Goal: Task Accomplishment & Management: Manage account settings

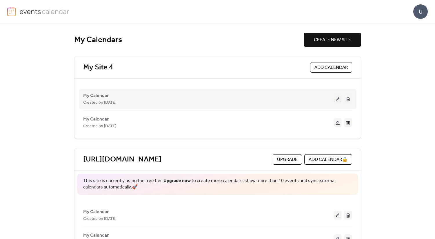
click at [169, 89] on div "My Calendar Created on 8-Oct-2025" at bounding box center [217, 98] width 269 height 23
click at [105, 100] on span "Created on [DATE]" at bounding box center [99, 102] width 33 height 7
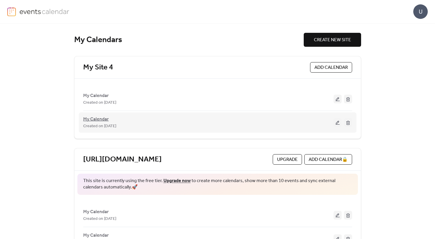
click at [100, 117] on span "My Calendar" at bounding box center [96, 119] width 26 height 7
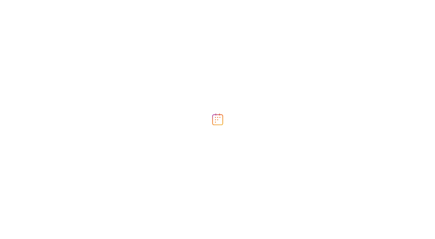
click at [100, 117] on div at bounding box center [217, 119] width 435 height 239
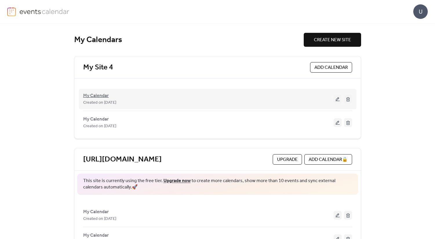
click at [101, 94] on span "My Calendar" at bounding box center [96, 95] width 26 height 7
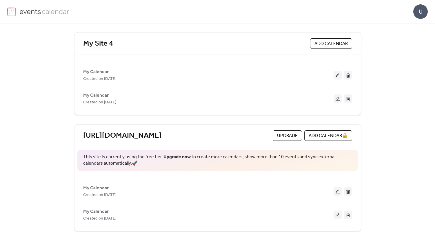
scroll to position [25, 0]
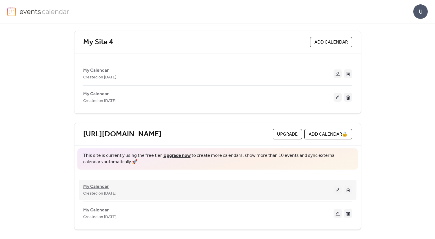
click at [103, 185] on span "My Calendar" at bounding box center [96, 186] width 26 height 7
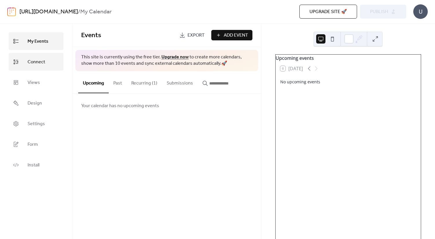
click at [44, 62] on span "Connect" at bounding box center [37, 61] width 18 height 9
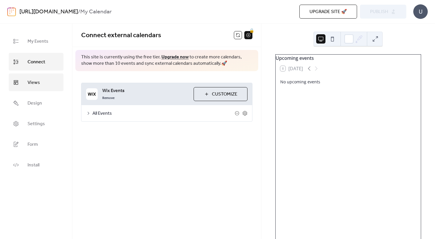
click at [42, 80] on link "Views" at bounding box center [36, 82] width 55 height 18
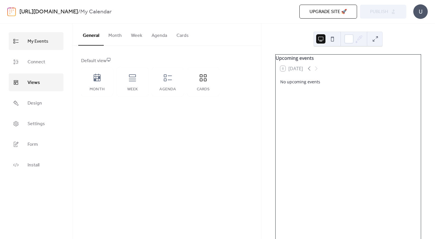
click at [33, 39] on span "My Events" at bounding box center [38, 41] width 21 height 9
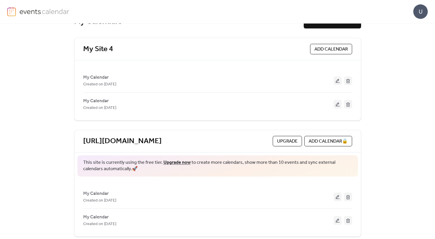
scroll to position [25, 0]
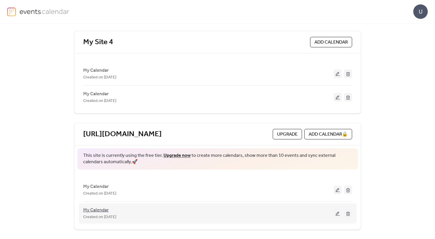
click at [102, 211] on span "My Calendar" at bounding box center [96, 209] width 26 height 7
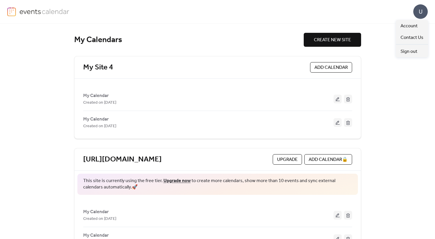
click at [424, 16] on div "U" at bounding box center [420, 11] width 14 height 14
click at [402, 28] on span "Account" at bounding box center [409, 26] width 17 height 7
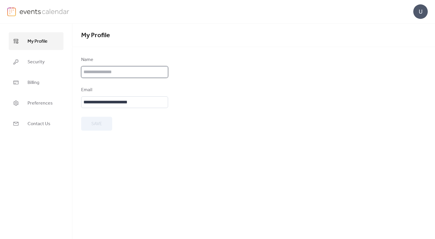
click at [143, 74] on input "text" at bounding box center [124, 72] width 87 height 12
type input "**********"
click at [241, 105] on form "**********" at bounding box center [253, 93] width 345 height 74
click at [85, 125] on button "Save" at bounding box center [96, 124] width 31 height 14
click at [136, 107] on input "**********" at bounding box center [124, 102] width 87 height 12
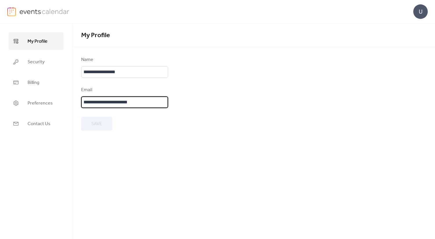
drag, startPoint x: 143, startPoint y: 102, endPoint x: 78, endPoint y: 99, distance: 64.7
click at [78, 99] on div "**********" at bounding box center [253, 93] width 363 height 74
click at [44, 102] on span "Preferences" at bounding box center [40, 103] width 25 height 9
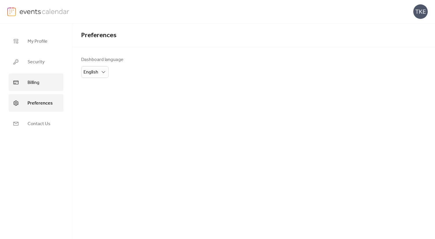
click at [37, 75] on link "Billing" at bounding box center [36, 82] width 55 height 18
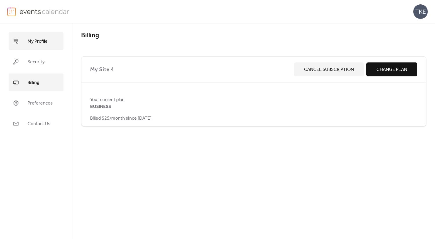
click at [39, 36] on link "My Profile" at bounding box center [36, 41] width 55 height 18
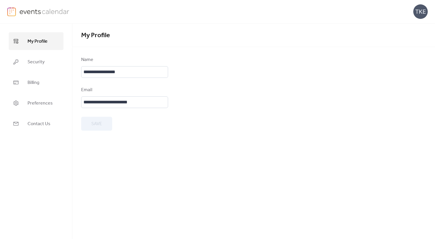
click at [46, 14] on img at bounding box center [44, 11] width 50 height 9
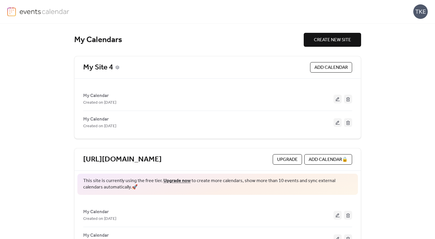
click at [116, 68] on icon at bounding box center [117, 66] width 3 height 3
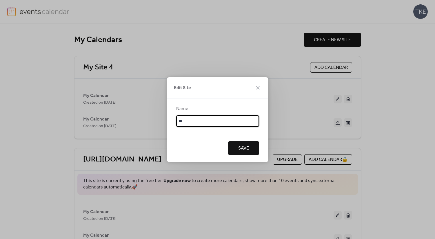
type input "*"
type input "**********"
click at [240, 151] on span "Save" at bounding box center [243, 148] width 11 height 7
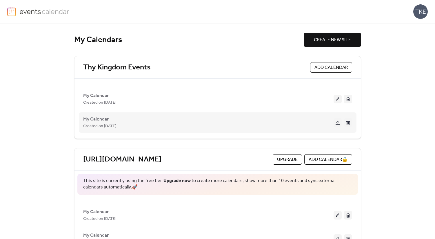
click at [334, 122] on button at bounding box center [338, 122] width 8 height 9
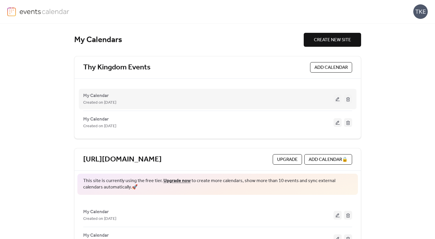
click at [336, 100] on button at bounding box center [338, 98] width 8 height 9
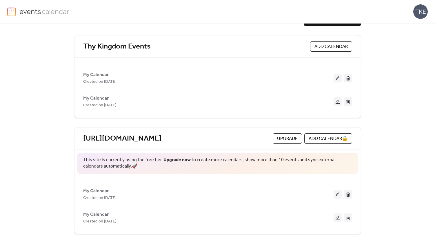
scroll to position [25, 0]
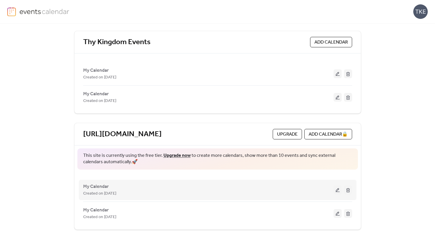
click at [335, 191] on button at bounding box center [338, 189] width 8 height 9
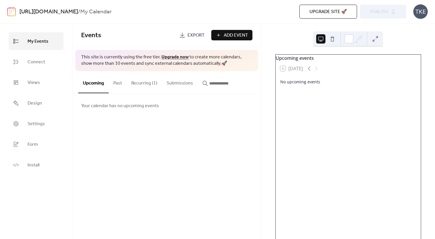
click at [143, 85] on button "Recurring (1)" at bounding box center [144, 81] width 35 height 21
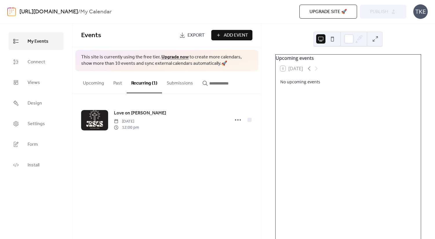
click at [98, 82] on button "Upcoming" at bounding box center [93, 81] width 30 height 21
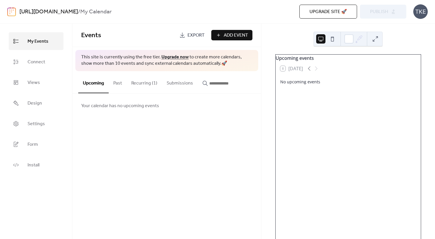
click at [185, 84] on button "Submissions" at bounding box center [180, 81] width 36 height 21
click at [154, 83] on button "Recurring (1)" at bounding box center [144, 81] width 35 height 21
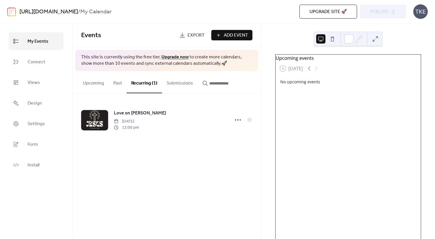
click at [119, 80] on button "Past" at bounding box center [118, 81] width 18 height 21
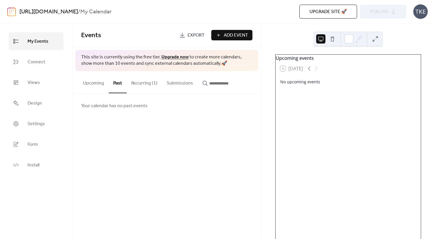
click at [102, 81] on button "Upcoming" at bounding box center [93, 81] width 30 height 21
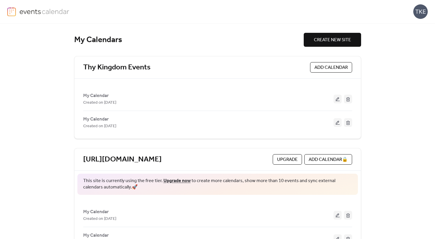
scroll to position [25, 0]
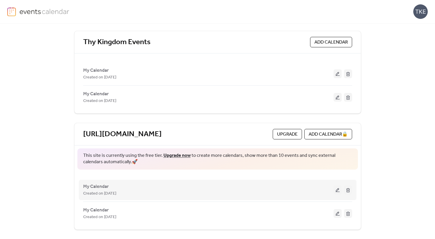
click at [349, 190] on button at bounding box center [348, 189] width 8 height 9
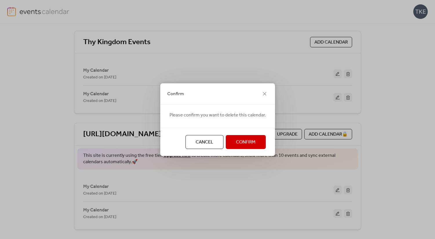
click at [259, 144] on button "Confirm" at bounding box center [246, 142] width 40 height 14
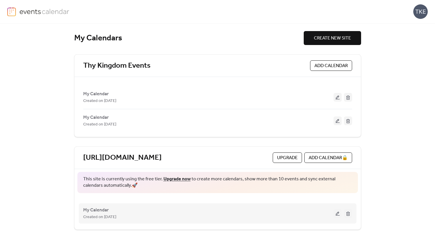
click at [336, 214] on button at bounding box center [338, 213] width 8 height 9
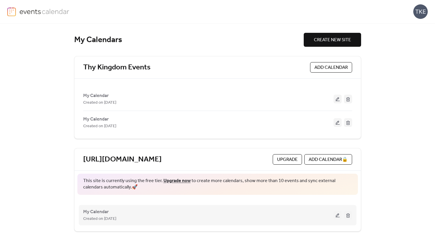
click at [347, 216] on button at bounding box center [348, 214] width 8 height 9
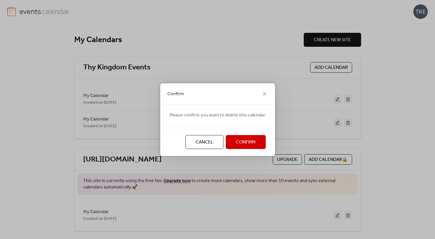
click at [251, 143] on span "Confirm" at bounding box center [246, 142] width 20 height 7
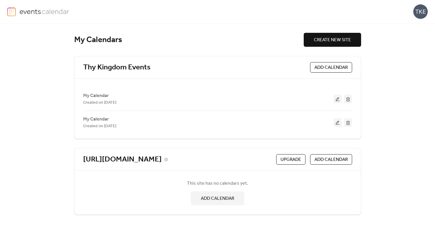
click at [216, 159] on div "https://www.loveontheworld.com/" at bounding box center [178, 159] width 191 height 10
click at [168, 159] on icon at bounding box center [166, 159] width 4 height 4
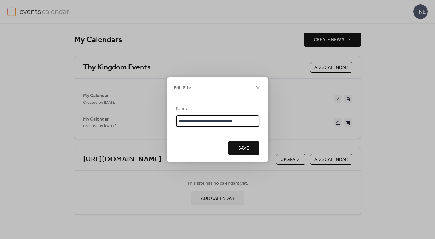
scroll to position [1, 0]
drag, startPoint x: 250, startPoint y: 123, endPoint x: 167, endPoint y: 121, distance: 83.2
click at [167, 121] on div "**********" at bounding box center [217, 115] width 101 height 35
click at [244, 146] on span "Save" at bounding box center [243, 148] width 11 height 7
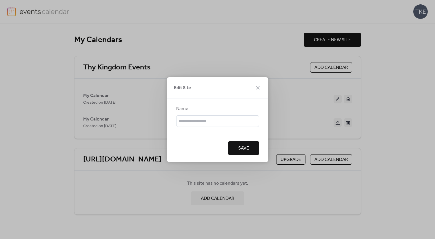
click at [242, 156] on div "Save" at bounding box center [217, 148] width 101 height 28
click at [244, 147] on span "Save" at bounding box center [243, 148] width 11 height 7
click at [238, 120] on input "text" at bounding box center [217, 121] width 83 height 12
type input "**"
click at [247, 149] on span "Save" at bounding box center [243, 148] width 11 height 7
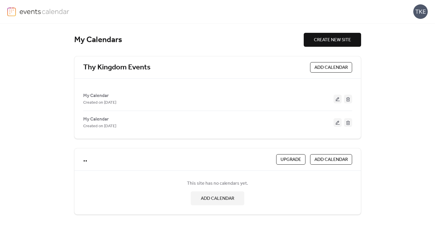
click at [143, 164] on div ".. Upgrade ADD CALENDAR" at bounding box center [217, 159] width 286 height 22
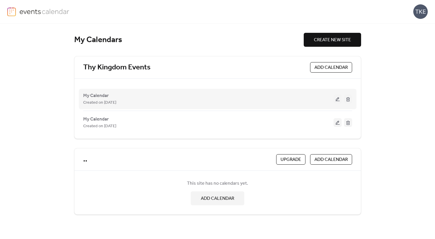
click at [335, 97] on button at bounding box center [338, 98] width 8 height 9
click at [339, 98] on button at bounding box center [338, 98] width 8 height 9
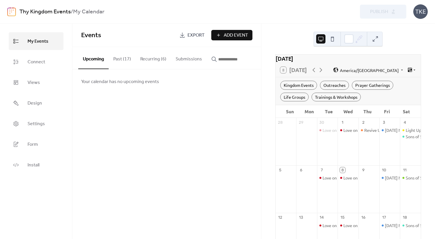
click at [156, 56] on button "Recurring (6)" at bounding box center [153, 57] width 35 height 21
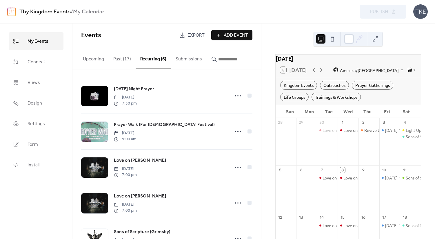
click at [128, 57] on button "Past (17)" at bounding box center [122, 57] width 27 height 21
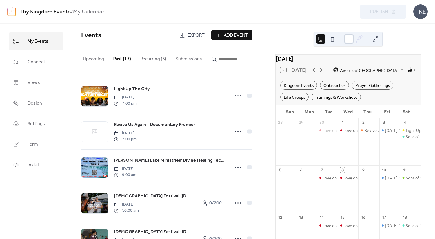
click at [99, 58] on button "Upcoming" at bounding box center [93, 57] width 30 height 21
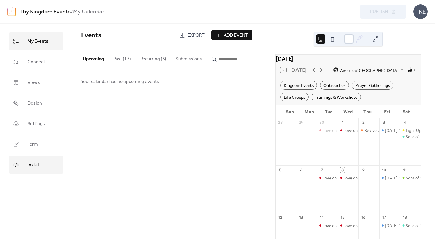
click at [41, 157] on link "Install" at bounding box center [36, 165] width 55 height 18
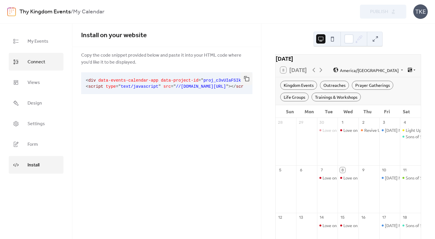
click at [29, 63] on span "Connect" at bounding box center [37, 61] width 18 height 9
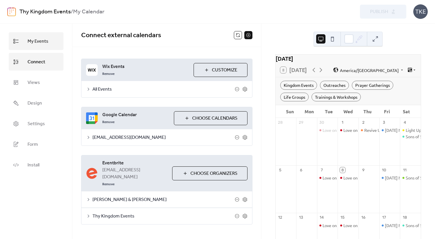
click at [40, 43] on span "My Events" at bounding box center [38, 41] width 21 height 9
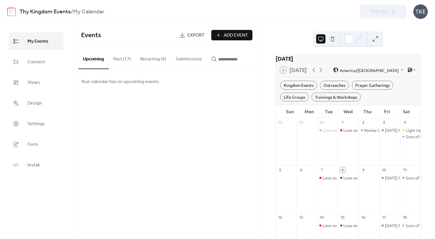
click at [92, 10] on b "My Calendar" at bounding box center [88, 11] width 31 height 11
click at [416, 12] on div "TKE" at bounding box center [420, 11] width 14 height 14
click at [34, 121] on span "Settings" at bounding box center [36, 123] width 17 height 9
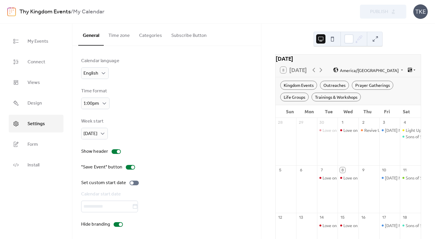
scroll to position [1, 0]
click at [50, 43] on link "My Events" at bounding box center [36, 41] width 55 height 18
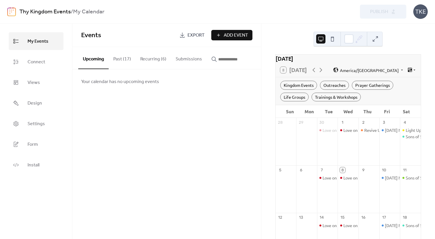
click at [218, 60] on input "button" at bounding box center [235, 59] width 35 height 7
click at [188, 60] on button "Submissions" at bounding box center [189, 57] width 36 height 21
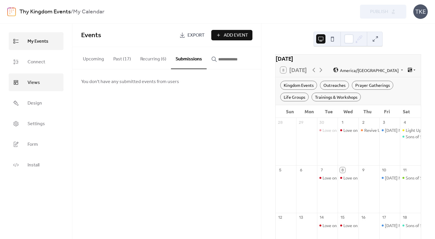
click at [34, 79] on span "Views" at bounding box center [34, 82] width 12 height 9
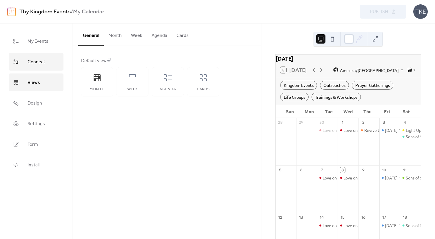
click at [38, 62] on span "Connect" at bounding box center [37, 61] width 18 height 9
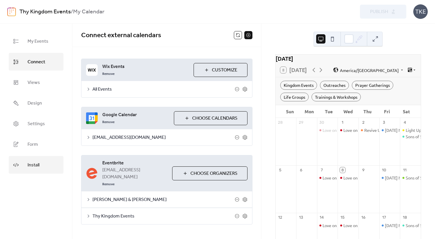
click at [44, 161] on link "Install" at bounding box center [36, 165] width 55 height 18
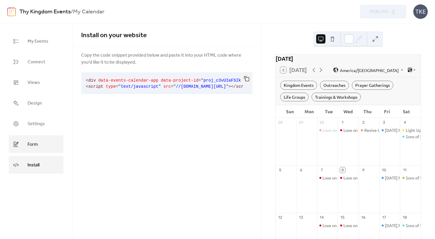
click at [43, 145] on link "Form" at bounding box center [36, 144] width 55 height 18
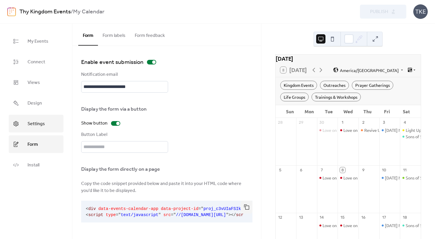
click at [43, 130] on link "Settings" at bounding box center [36, 123] width 55 height 18
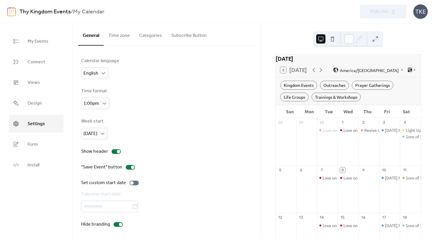
click at [44, 114] on link "Settings" at bounding box center [36, 123] width 55 height 18
click at [46, 43] on span "My Events" at bounding box center [38, 41] width 21 height 9
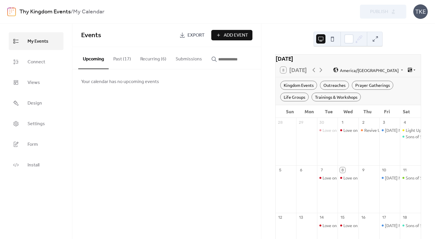
click at [60, 12] on link "Thy Kingdom Events" at bounding box center [44, 11] width 51 height 11
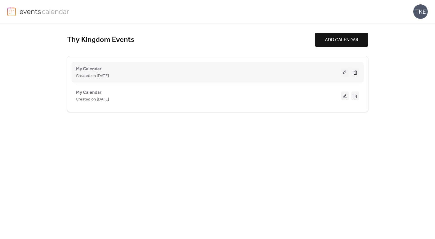
click at [108, 74] on span "Created on [DATE]" at bounding box center [92, 75] width 33 height 7
click at [99, 68] on span "My Calendar" at bounding box center [89, 68] width 26 height 7
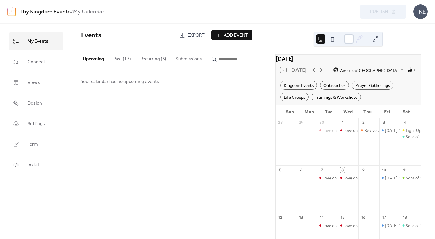
click at [100, 10] on b "My Calendar" at bounding box center [88, 11] width 31 height 11
click at [383, 9] on div "Preview Publish" at bounding box center [320, 12] width 172 height 14
click at [34, 59] on span "Connect" at bounding box center [37, 61] width 18 height 9
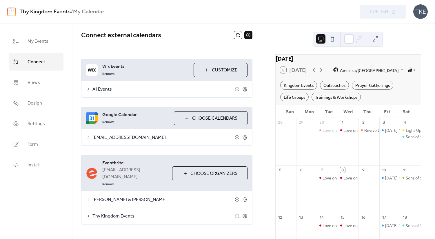
click at [89, 90] on icon at bounding box center [88, 89] width 5 height 5
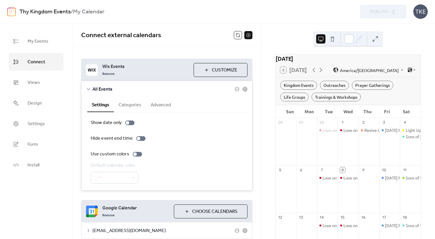
click at [89, 90] on icon at bounding box center [88, 89] width 5 height 5
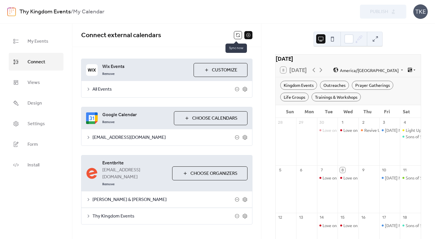
click at [234, 36] on button at bounding box center [238, 35] width 8 height 8
click at [30, 87] on link "Views" at bounding box center [36, 82] width 55 height 18
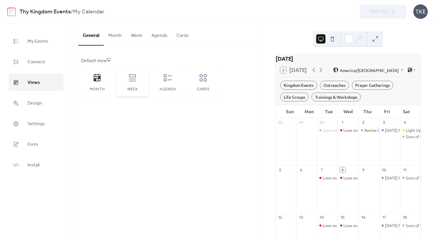
click at [140, 83] on div "Week" at bounding box center [133, 81] width 32 height 29
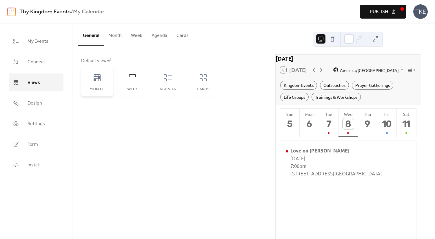
click at [101, 81] on icon at bounding box center [96, 77] width 9 height 9
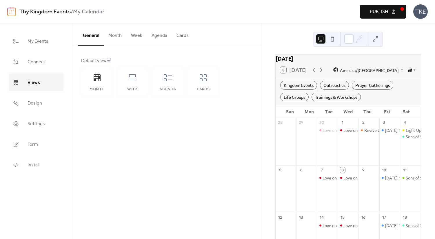
click at [103, 13] on b "My Calendar" at bounding box center [88, 11] width 31 height 11
click at [106, 13] on div "Thy Kingdom Events / My Calendar" at bounding box center [124, 11] width 211 height 11
click at [42, 115] on link "Settings" at bounding box center [36, 123] width 55 height 18
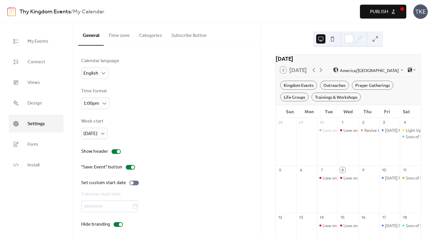
scroll to position [1, 0]
click at [46, 102] on link "Design" at bounding box center [36, 103] width 55 height 18
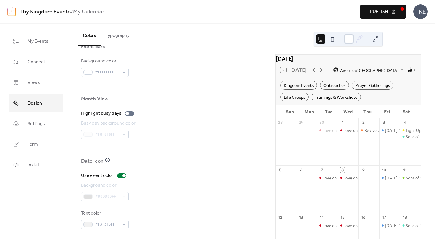
scroll to position [369, 0]
click at [125, 38] on button "Typography" at bounding box center [117, 33] width 33 height 21
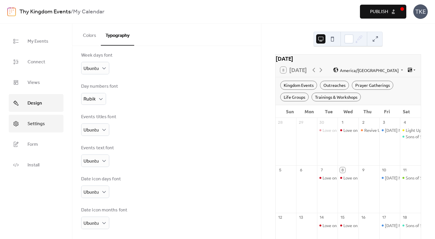
click at [38, 121] on span "Settings" at bounding box center [36, 123] width 17 height 9
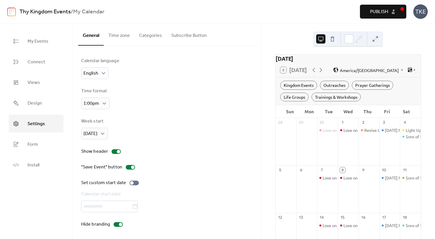
click at [183, 35] on button "Subscribe Button" at bounding box center [189, 33] width 45 height 21
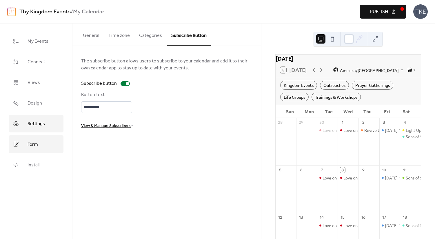
click at [39, 137] on link "Form" at bounding box center [36, 144] width 55 height 18
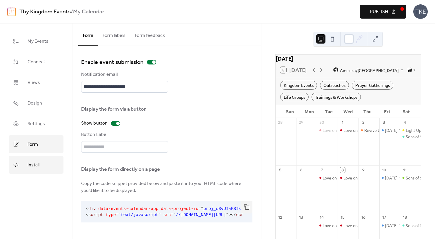
click at [45, 159] on link "Install" at bounding box center [36, 165] width 55 height 18
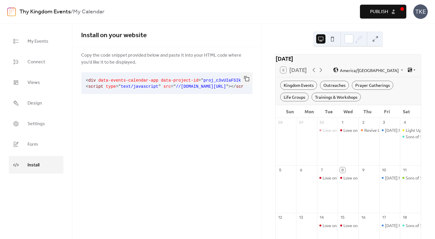
click at [99, 12] on b "My Calendar" at bounding box center [88, 11] width 31 height 11
click at [425, 10] on div "TKE" at bounding box center [420, 11] width 14 height 14
click at [39, 37] on link "My Events" at bounding box center [36, 41] width 55 height 18
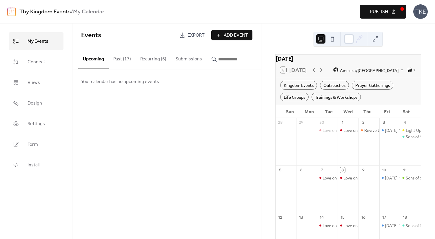
click at [197, 55] on button "Submissions" at bounding box center [189, 57] width 36 height 21
click at [91, 61] on button "Upcoming" at bounding box center [93, 57] width 30 height 21
click at [77, 38] on div "Events Export Add Event" at bounding box center [166, 34] width 189 height 23
click at [95, 11] on b "My Calendar" at bounding box center [88, 11] width 31 height 11
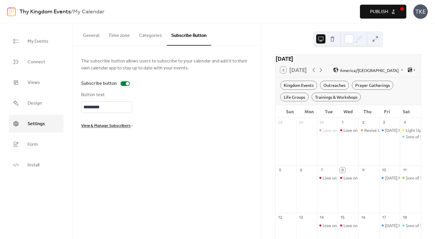
click at [418, 13] on div "TKE" at bounding box center [420, 11] width 14 height 14
click at [411, 28] on span "Account" at bounding box center [409, 26] width 17 height 7
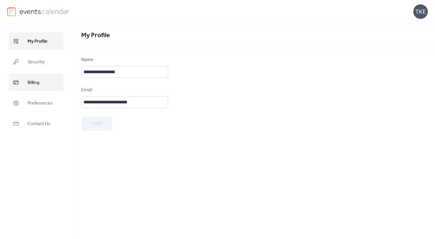
click at [35, 85] on span "Billing" at bounding box center [34, 82] width 12 height 9
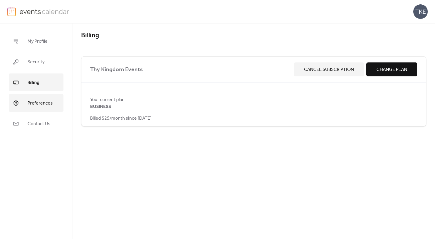
click at [42, 99] on span "Preferences" at bounding box center [40, 103] width 25 height 9
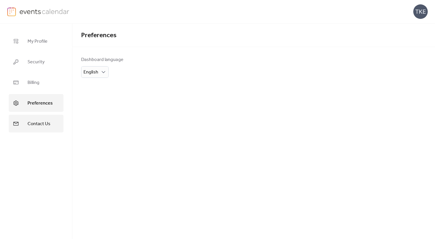
click at [48, 117] on link "Contact Us" at bounding box center [36, 123] width 55 height 18
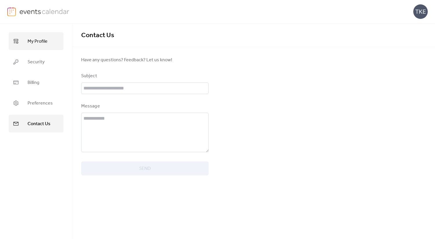
click at [31, 43] on span "My Profile" at bounding box center [38, 41] width 20 height 9
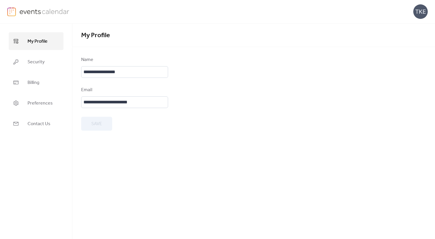
click at [35, 16] on link at bounding box center [38, 11] width 62 height 9
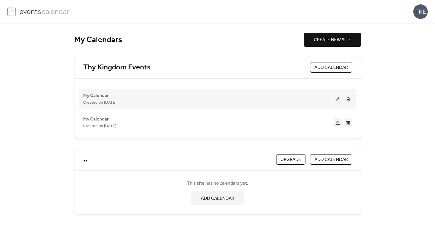
click at [148, 97] on div "My Calendar Created on 8-Oct-2025" at bounding box center [208, 99] width 250 height 14
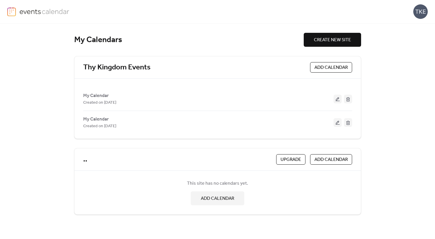
click at [322, 70] on span "ADD CALENDAR" at bounding box center [330, 67] width 33 height 7
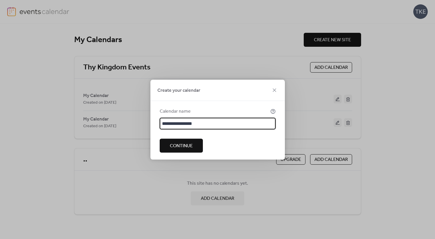
type input "**********"
click at [190, 142] on span "Continue" at bounding box center [181, 145] width 23 height 7
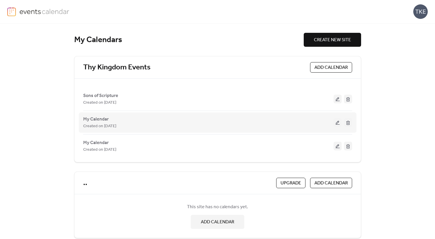
click at [148, 114] on div "My Calendar Created on 8-Oct-2025" at bounding box center [217, 121] width 269 height 23
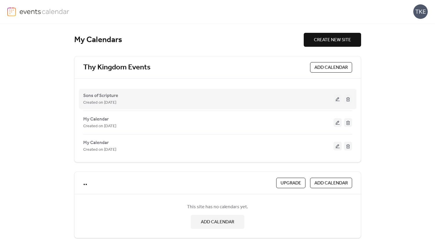
click at [336, 99] on button at bounding box center [338, 98] width 8 height 9
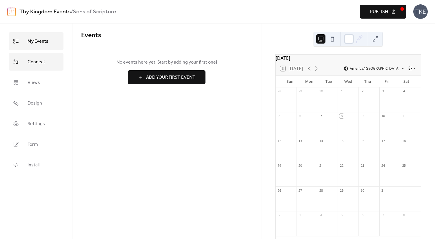
click at [51, 59] on link "Connect" at bounding box center [36, 62] width 55 height 18
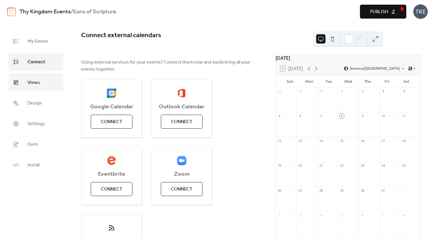
click at [40, 82] on link "Views" at bounding box center [36, 82] width 55 height 18
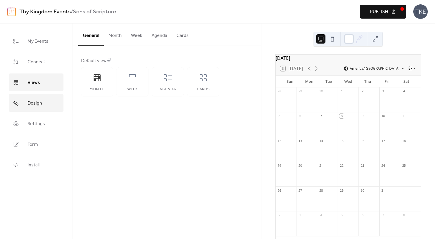
click at [39, 97] on link "Design" at bounding box center [36, 103] width 55 height 18
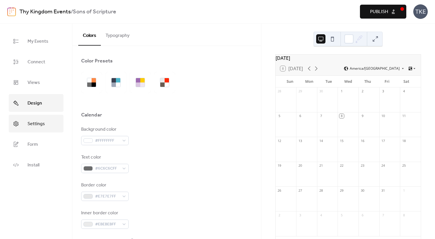
click at [39, 119] on span "Settings" at bounding box center [36, 123] width 17 height 9
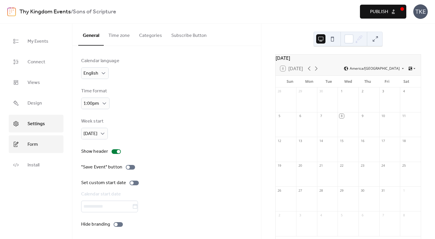
click at [43, 142] on link "Form" at bounding box center [36, 144] width 55 height 18
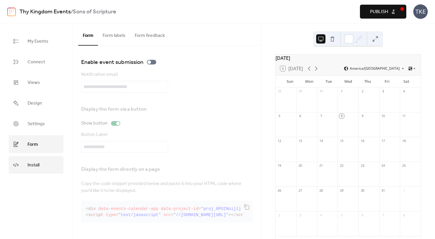
click at [45, 158] on link "Install" at bounding box center [36, 165] width 55 height 18
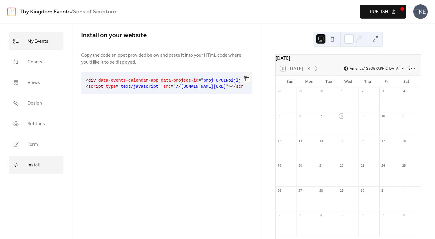
click at [48, 47] on link "My Events" at bounding box center [36, 41] width 55 height 18
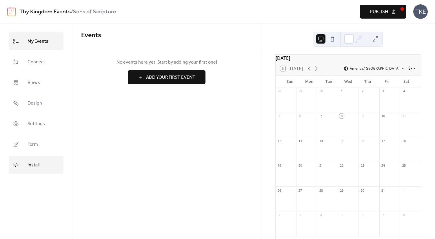
click at [46, 159] on link "Install" at bounding box center [36, 165] width 55 height 18
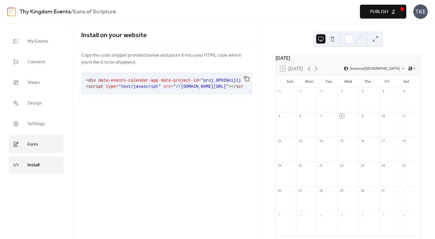
click at [45, 150] on link "Form" at bounding box center [36, 144] width 55 height 18
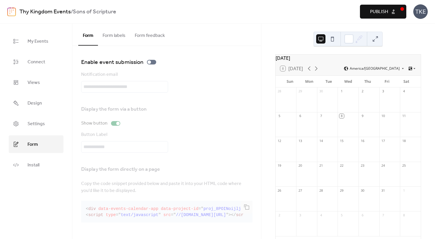
click at [125, 87] on div "Notification email" at bounding box center [166, 81] width 171 height 21
click at [38, 11] on link "Thy Kingdom Events" at bounding box center [44, 11] width 51 height 11
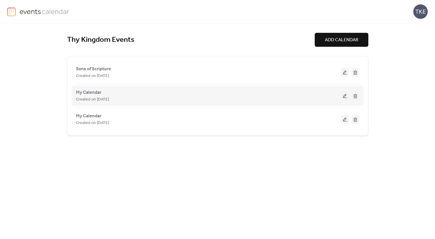
click at [297, 100] on div "Created on [DATE]" at bounding box center [208, 99] width 265 height 7
click at [115, 95] on div "My Calendar Created on 8-Oct-2025" at bounding box center [208, 96] width 265 height 14
click at [103, 99] on span "Created on [DATE]" at bounding box center [92, 99] width 33 height 7
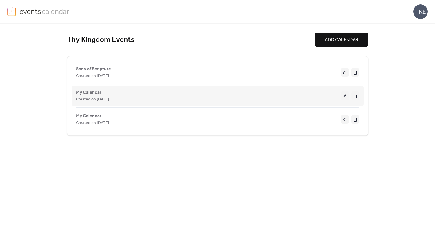
click at [103, 99] on span "Created on [DATE]" at bounding box center [92, 99] width 33 height 7
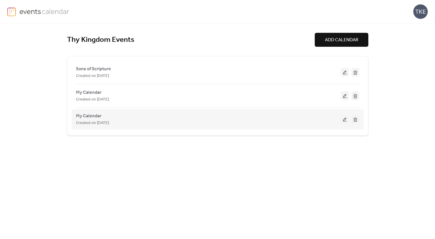
click at [307, 124] on div "Created on [DATE]" at bounding box center [208, 122] width 265 height 7
click at [343, 120] on button at bounding box center [345, 119] width 8 height 9
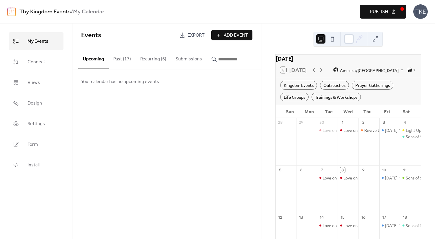
click at [191, 33] on span "Export" at bounding box center [196, 35] width 17 height 7
click at [38, 13] on link "Thy Kingdom Events" at bounding box center [44, 11] width 51 height 11
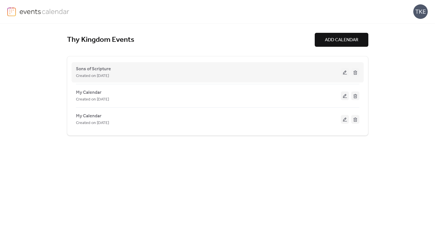
click at [344, 71] on button at bounding box center [345, 72] width 8 height 9
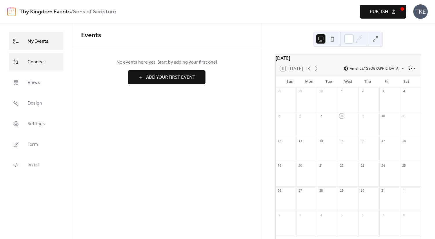
click at [45, 59] on link "Connect" at bounding box center [36, 62] width 55 height 18
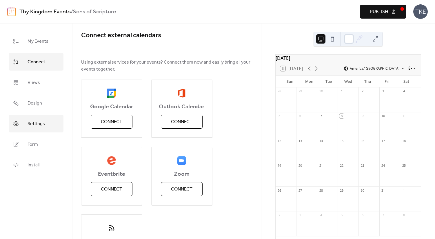
click at [43, 126] on span "Settings" at bounding box center [36, 123] width 17 height 9
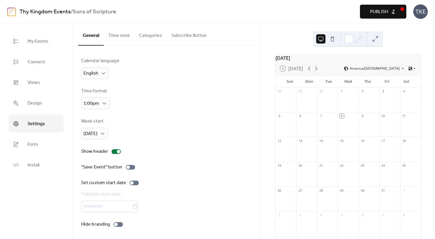
click at [419, 12] on div "TKE" at bounding box center [420, 11] width 14 height 14
click at [45, 46] on link "My Events" at bounding box center [36, 41] width 55 height 18
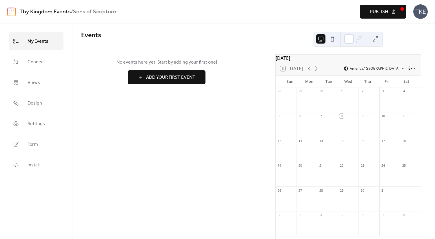
click at [177, 69] on div "No events here yet. Start by adding your first one! Add Your First Event" at bounding box center [166, 71] width 189 height 49
click at [177, 78] on span "Add Your First Event" at bounding box center [170, 77] width 49 height 7
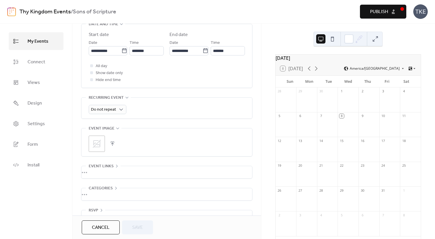
scroll to position [215, 0]
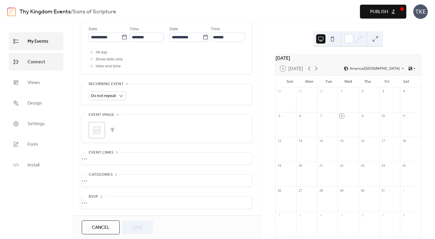
click at [37, 63] on span "Connect" at bounding box center [37, 61] width 18 height 9
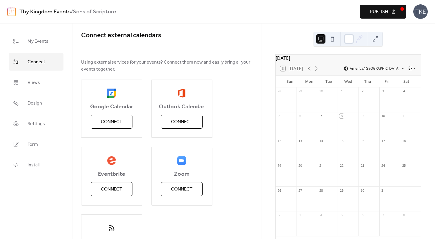
click at [37, 71] on ul "My Events Connect Views Design Settings Form Install" at bounding box center [36, 102] width 55 height 141
click at [37, 78] on span "Views" at bounding box center [34, 82] width 12 height 9
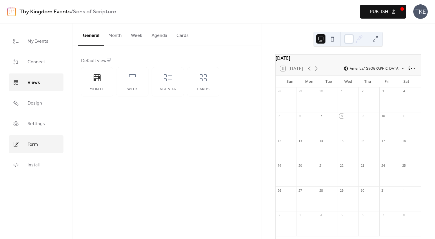
click at [42, 150] on link "Form" at bounding box center [36, 144] width 55 height 18
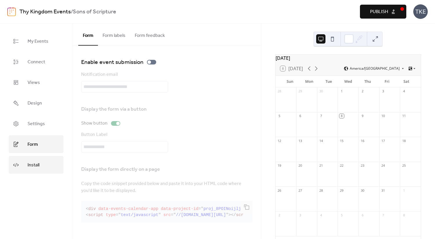
click at [43, 163] on link "Install" at bounding box center [36, 165] width 55 height 18
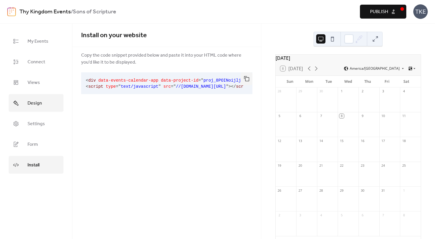
click at [47, 107] on link "Design" at bounding box center [36, 103] width 55 height 18
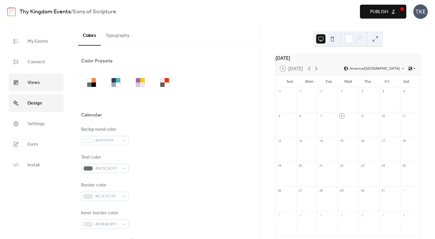
click at [41, 75] on link "Views" at bounding box center [36, 82] width 55 height 18
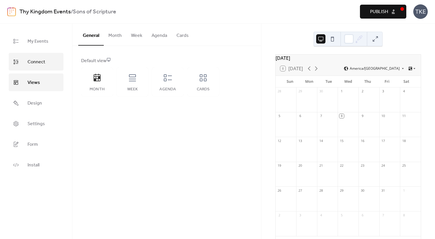
click at [43, 61] on span "Connect" at bounding box center [37, 61] width 18 height 9
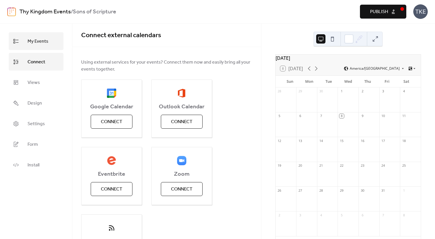
click at [47, 43] on span "My Events" at bounding box center [38, 41] width 21 height 9
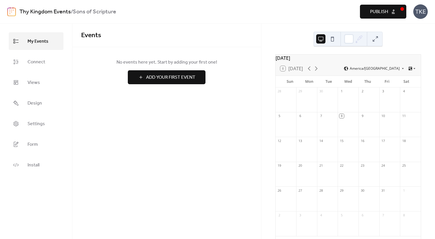
click at [60, 15] on link "Thy Kingdom Events" at bounding box center [44, 11] width 51 height 11
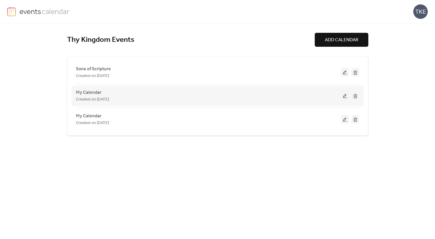
click at [209, 97] on div "Created on [DATE]" at bounding box center [208, 99] width 265 height 7
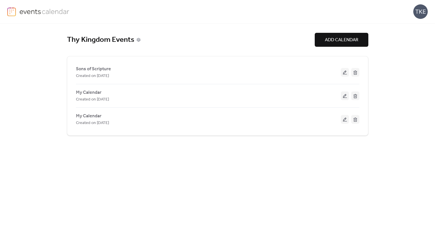
click at [137, 40] on icon at bounding box center [139, 40] width 4 height 4
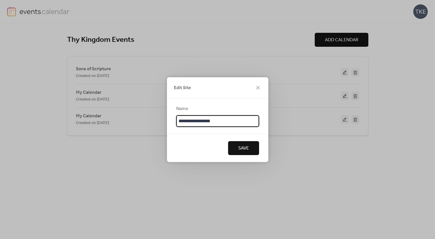
click at [249, 150] on button "Save" at bounding box center [243, 148] width 31 height 14
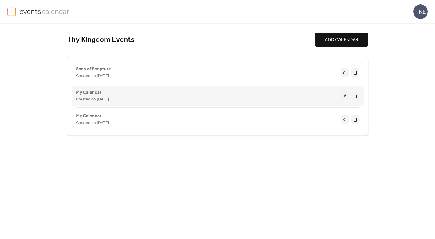
click at [148, 93] on div "My Calendar Created on 8-Oct-2025" at bounding box center [208, 96] width 265 height 14
click at [343, 94] on button at bounding box center [345, 95] width 8 height 9
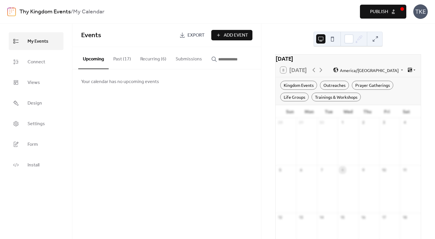
click at [97, 12] on b "My Calendar" at bounding box center [88, 11] width 31 height 11
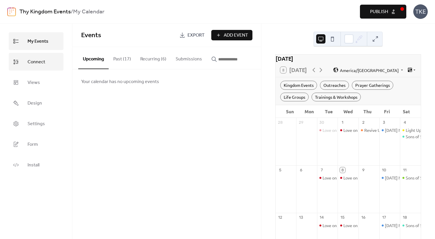
click at [34, 63] on span "Connect" at bounding box center [37, 61] width 18 height 9
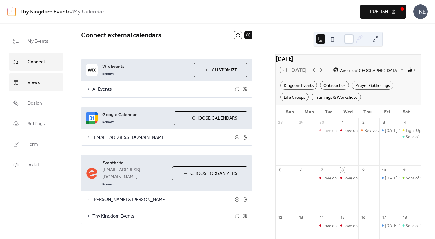
click at [35, 87] on link "Views" at bounding box center [36, 82] width 55 height 18
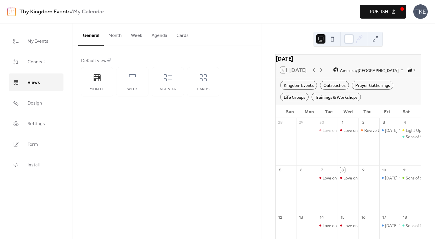
click at [30, 12] on link "Thy Kingdom Events" at bounding box center [44, 11] width 51 height 11
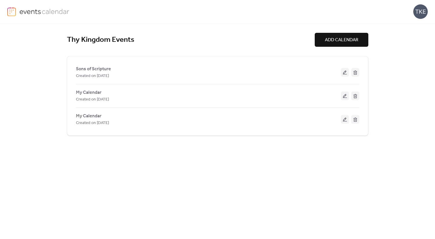
click at [43, 12] on img at bounding box center [44, 11] width 50 height 9
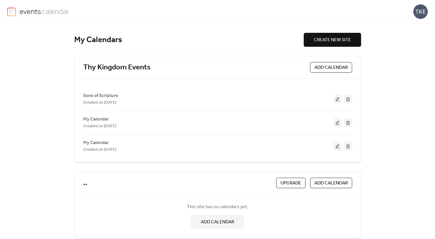
click at [43, 12] on img at bounding box center [44, 11] width 50 height 9
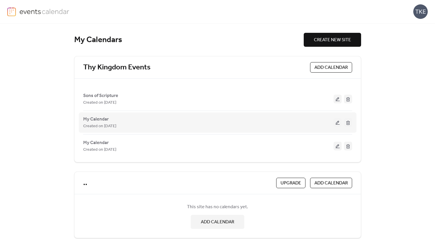
click at [304, 112] on div "My Calendar Created on 8-Oct-2025" at bounding box center [217, 121] width 269 height 23
click at [325, 126] on div "Created on [DATE]" at bounding box center [208, 125] width 250 height 7
click at [336, 123] on button at bounding box center [338, 122] width 8 height 9
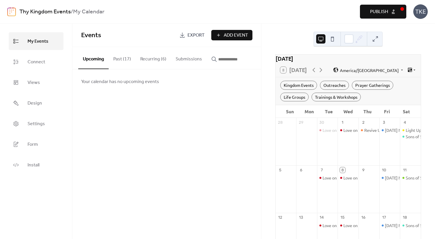
click at [45, 41] on span "My Events" at bounding box center [38, 41] width 21 height 9
click at [37, 122] on span "Settings" at bounding box center [36, 123] width 17 height 9
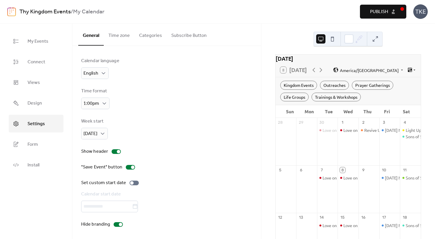
click at [139, 14] on div "Thy Kingdom Events / My Calendar" at bounding box center [124, 11] width 211 height 11
click at [36, 44] on span "My Events" at bounding box center [38, 41] width 21 height 9
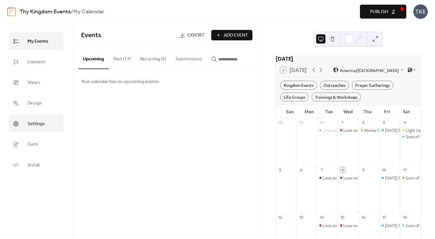
click at [40, 130] on link "Settings" at bounding box center [36, 123] width 55 height 18
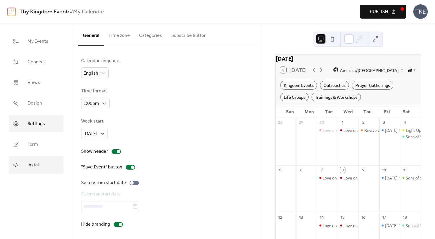
click at [40, 165] on link "Install" at bounding box center [36, 165] width 55 height 18
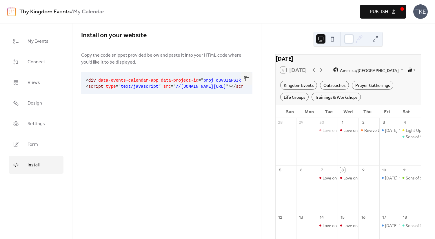
click at [41, 168] on link "Install" at bounding box center [36, 165] width 55 height 18
click at [44, 145] on link "Form" at bounding box center [36, 144] width 55 height 18
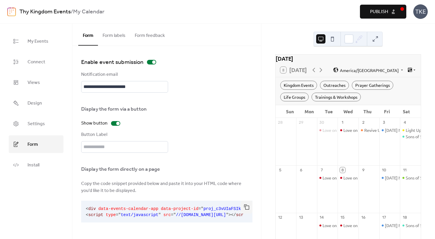
click at [118, 34] on button "Form labels" at bounding box center [114, 33] width 32 height 21
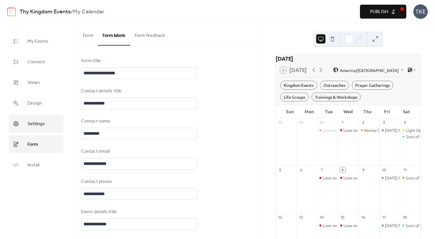
click at [43, 118] on link "Settings" at bounding box center [36, 123] width 55 height 18
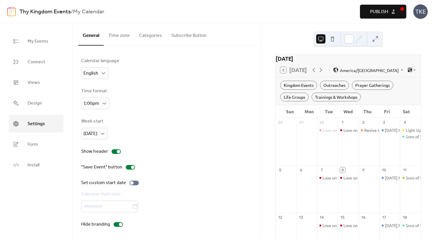
click at [123, 34] on button "Time zone" at bounding box center [119, 33] width 31 height 21
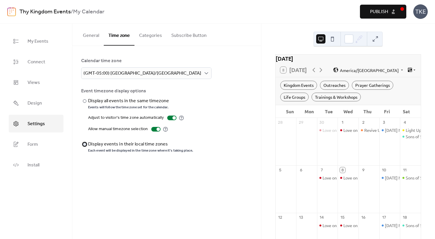
click at [95, 142] on div "Display events in their local time zones" at bounding box center [140, 144] width 104 height 7
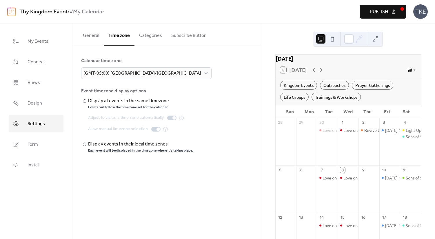
click at [158, 32] on button "Categories" at bounding box center [150, 33] width 32 height 21
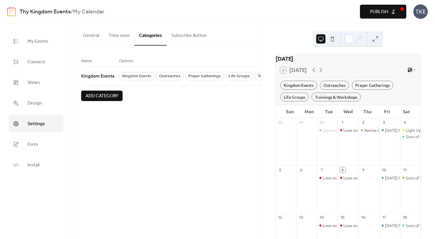
click at [115, 97] on span "Add category" at bounding box center [101, 95] width 33 height 7
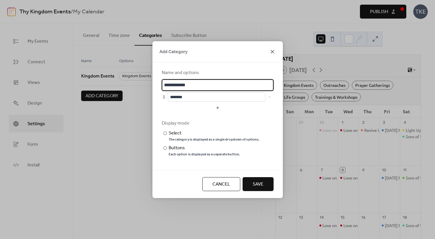
click at [275, 50] on icon at bounding box center [272, 51] width 7 height 7
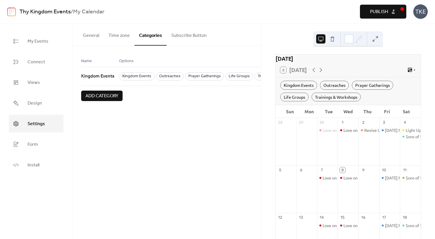
click at [201, 38] on button "Subscribe Button" at bounding box center [189, 33] width 45 height 21
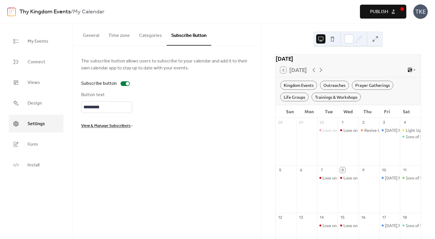
click at [117, 125] on span "View & Manage Subscribers" at bounding box center [106, 125] width 50 height 7
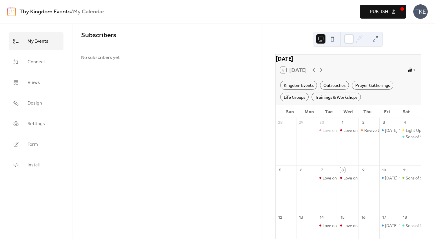
click at [46, 41] on span "My Events" at bounding box center [38, 41] width 21 height 9
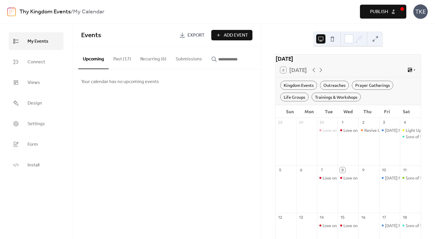
click at [101, 14] on b "My Calendar" at bounding box center [88, 11] width 31 height 11
click at [219, 57] on input "button" at bounding box center [235, 59] width 35 height 7
click at [183, 58] on button "Submissions" at bounding box center [189, 57] width 36 height 21
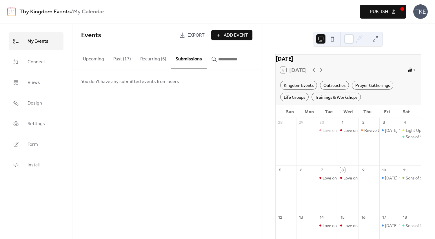
click at [153, 60] on button "Recurring (6)" at bounding box center [153, 57] width 35 height 21
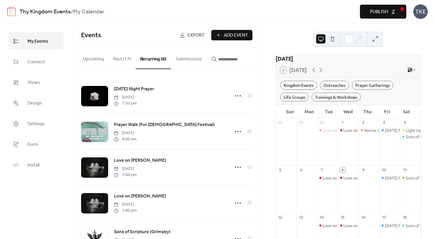
click at [128, 59] on button "Past (17)" at bounding box center [122, 57] width 27 height 21
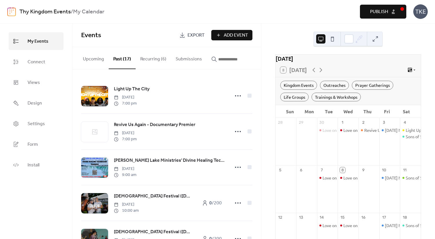
click at [92, 61] on button "Upcoming" at bounding box center [93, 57] width 30 height 21
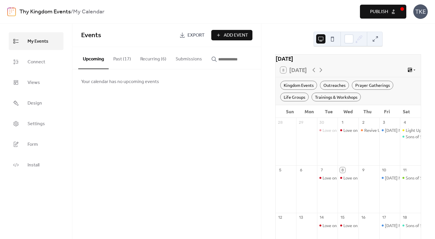
click at [40, 39] on span "My Events" at bounding box center [38, 41] width 21 height 9
click at [37, 72] on ul "My Events Connect Views Design Settings Form Install" at bounding box center [36, 102] width 55 height 141
click at [37, 70] on link "Connect" at bounding box center [36, 62] width 55 height 18
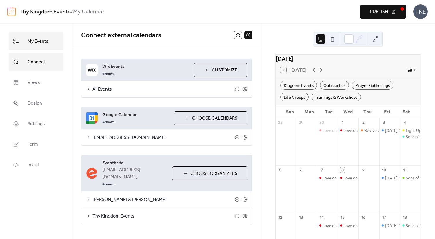
click at [35, 37] on span "My Events" at bounding box center [38, 41] width 21 height 9
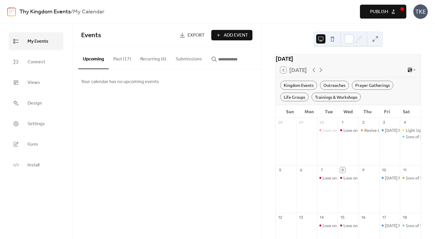
click at [231, 60] on input "button" at bounding box center [235, 59] width 35 height 7
click at [199, 58] on button "Submissions" at bounding box center [189, 57] width 36 height 21
click at [158, 59] on button "Recurring (6)" at bounding box center [153, 57] width 35 height 21
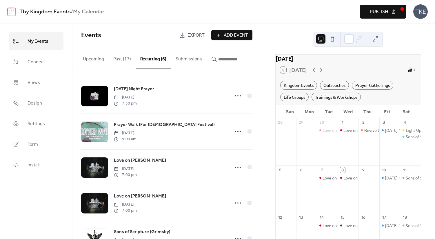
click at [120, 56] on button "Past (17)" at bounding box center [122, 57] width 27 height 21
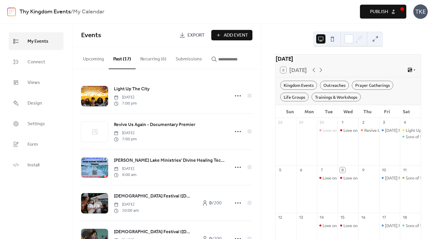
click at [95, 58] on button "Upcoming" at bounding box center [93, 57] width 30 height 21
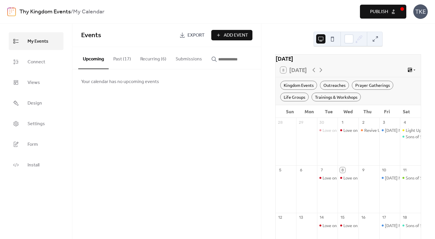
click at [375, 38] on button at bounding box center [375, 38] width 9 height 9
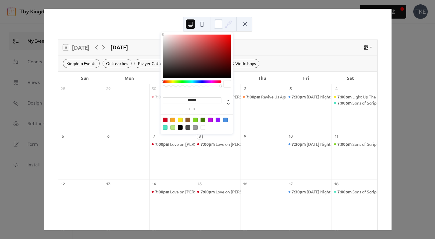
click at [225, 22] on icon at bounding box center [228, 24] width 9 height 9
type input "*******"
click at [218, 50] on div at bounding box center [197, 55] width 68 height 43
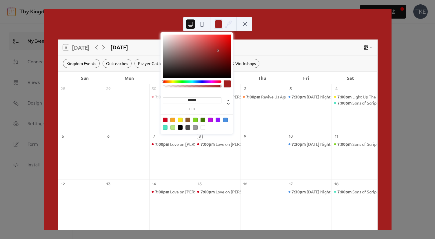
click at [203, 23] on button at bounding box center [201, 23] width 9 height 9
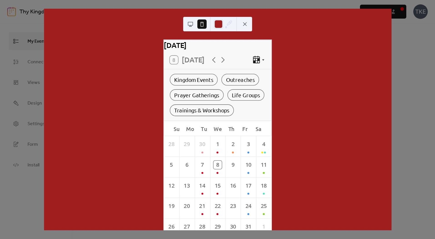
click at [192, 21] on button at bounding box center [190, 23] width 9 height 9
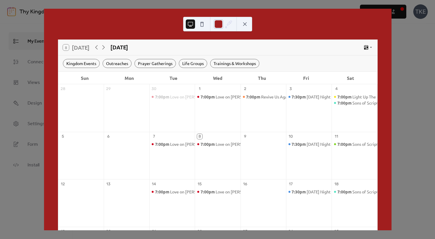
click at [217, 26] on div at bounding box center [218, 23] width 9 height 9
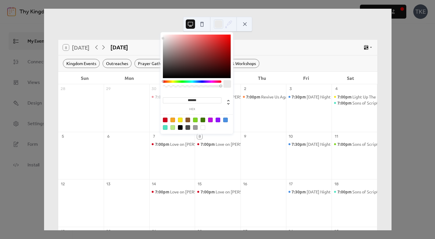
type input "*******"
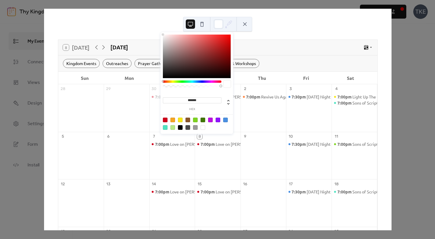
drag, startPoint x: 179, startPoint y: 42, endPoint x: 149, endPoint y: 28, distance: 33.6
click at [149, 28] on body "Thy Kingdom Events / My Calendar Preview Publish TKE My Events Connect Views De…" at bounding box center [217, 119] width 435 height 239
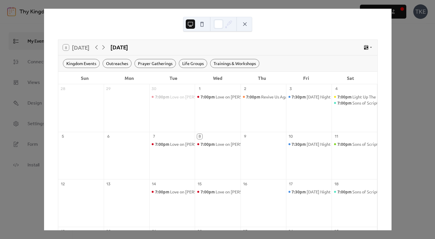
click at [247, 22] on button at bounding box center [244, 23] width 9 height 9
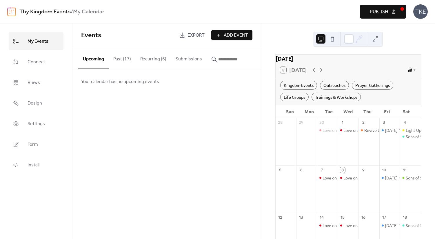
click at [420, 13] on div "TKE" at bounding box center [420, 11] width 14 height 14
click at [396, 11] on button "Publish" at bounding box center [383, 12] width 46 height 14
click at [377, 38] on button at bounding box center [375, 38] width 9 height 9
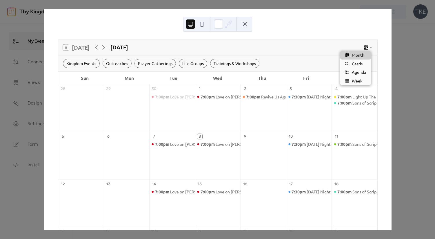
click at [363, 47] on icon at bounding box center [366, 48] width 6 height 6
click at [365, 47] on icon at bounding box center [366, 48] width 6 height 6
click at [362, 63] on div "Cards" at bounding box center [355, 63] width 31 height 9
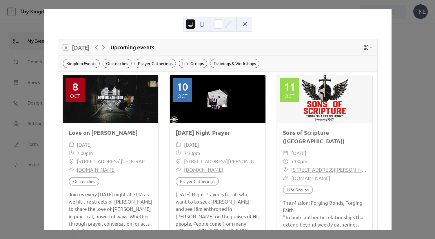
click at [369, 48] on icon at bounding box center [370, 47] width 3 height 3
click at [362, 54] on span "Month" at bounding box center [358, 55] width 12 height 6
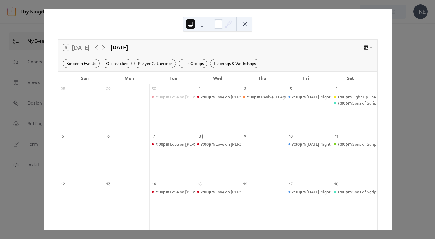
click at [392, 79] on div "8 Today October 2025 Kingdom Events Outreaches Prayer Gatherings Life Groups Tr…" at bounding box center [218, 119] width 348 height 221
click at [147, 43] on div "8 Today October 2025" at bounding box center [217, 47] width 319 height 15
click at [247, 24] on button at bounding box center [244, 23] width 9 height 9
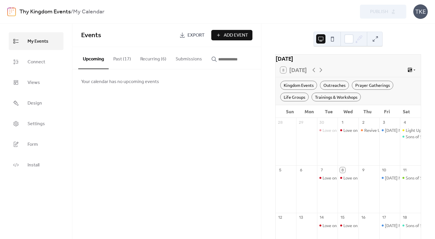
click at [337, 63] on div "[DATE]" at bounding box center [348, 58] width 145 height 8
click at [35, 141] on span "Form" at bounding box center [33, 144] width 10 height 9
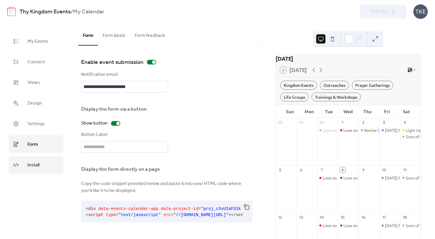
click at [37, 160] on span "Install" at bounding box center [34, 164] width 12 height 9
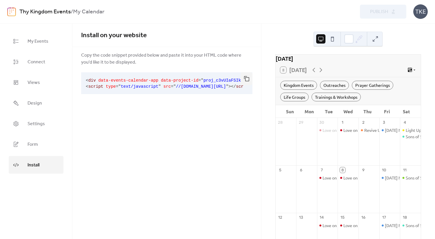
click at [56, 10] on link "Thy Kingdom Events" at bounding box center [44, 11] width 51 height 11
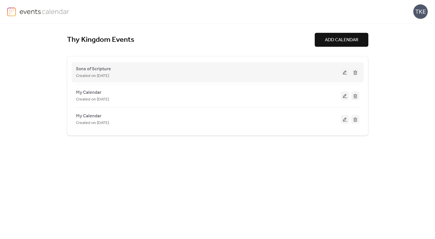
click at [356, 70] on button at bounding box center [355, 72] width 8 height 9
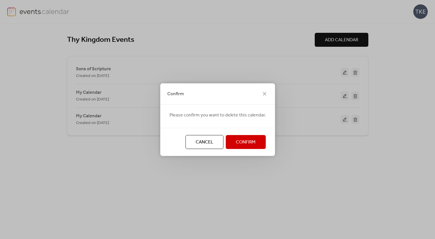
click at [250, 142] on span "Confirm" at bounding box center [246, 142] width 20 height 7
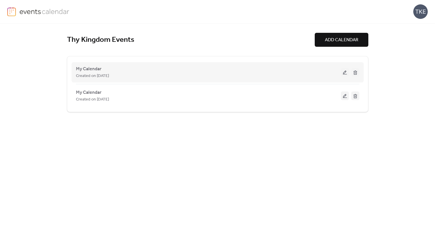
click at [342, 72] on button at bounding box center [345, 72] width 8 height 9
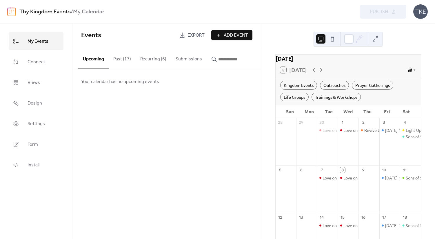
click at [100, 10] on b "My Calendar" at bounding box center [88, 11] width 31 height 11
click at [50, 118] on link "Settings" at bounding box center [36, 123] width 55 height 18
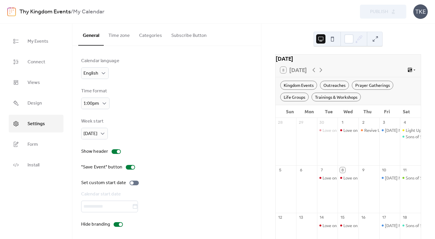
click at [127, 34] on button "Time zone" at bounding box center [119, 33] width 31 height 21
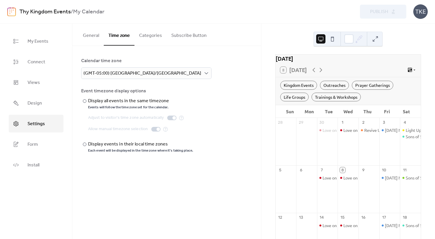
click at [149, 38] on button "Categories" at bounding box center [150, 33] width 32 height 21
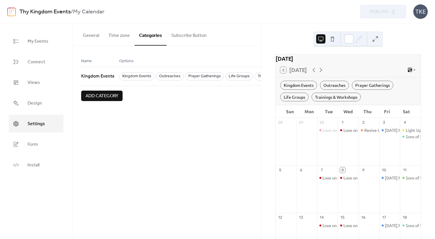
click at [180, 34] on button "Subscribe Button" at bounding box center [189, 33] width 45 height 21
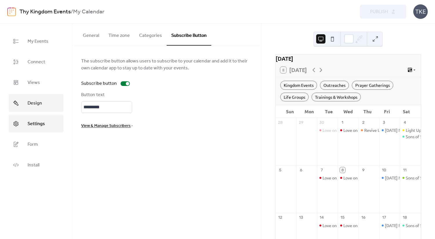
click at [37, 106] on span "Design" at bounding box center [35, 103] width 14 height 9
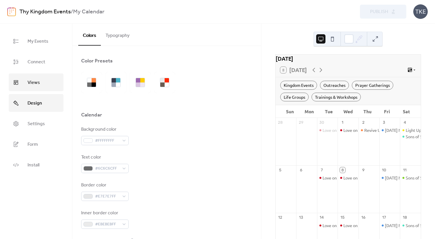
click at [35, 83] on span "Views" at bounding box center [34, 82] width 12 height 9
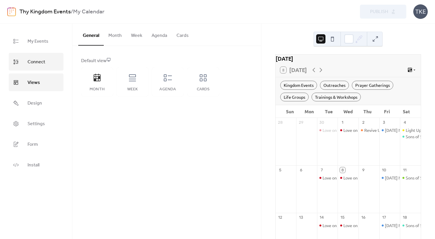
click at [36, 65] on span "Connect" at bounding box center [37, 61] width 18 height 9
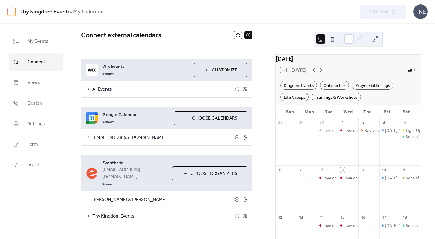
scroll to position [2, 0]
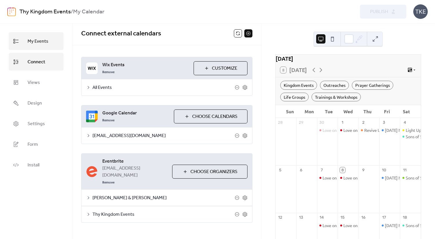
click at [46, 43] on span "My Events" at bounding box center [38, 41] width 21 height 9
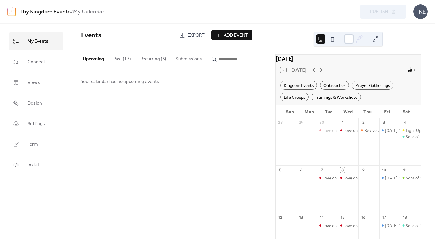
click at [143, 64] on button "Recurring (6)" at bounding box center [153, 57] width 35 height 21
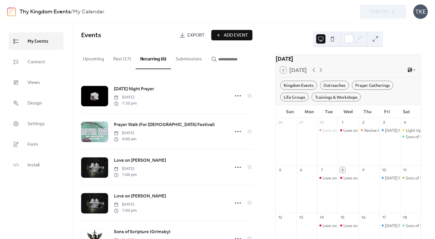
click at [197, 57] on button "Submissions" at bounding box center [189, 57] width 36 height 21
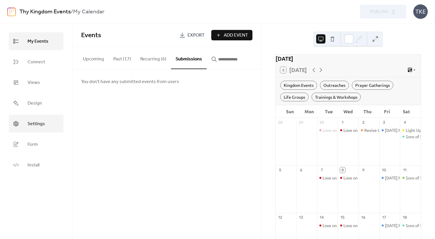
click at [47, 125] on link "Settings" at bounding box center [36, 123] width 55 height 18
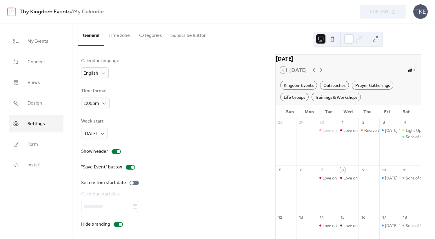
scroll to position [1, 0]
click at [29, 10] on link "Thy Kingdom Events" at bounding box center [44, 11] width 51 height 11
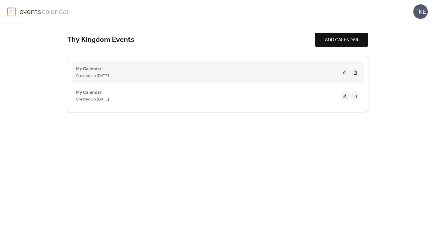
click at [109, 78] on span "Created on [DATE]" at bounding box center [92, 75] width 33 height 7
click at [121, 73] on div "Created on [DATE]" at bounding box center [208, 75] width 265 height 7
click at [343, 70] on button at bounding box center [345, 72] width 8 height 9
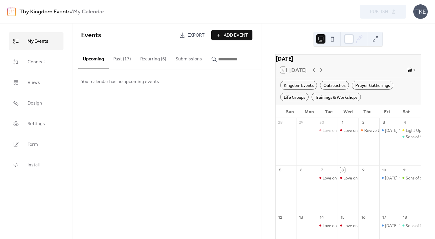
click at [54, 8] on link "Thy Kingdom Events" at bounding box center [44, 11] width 51 height 11
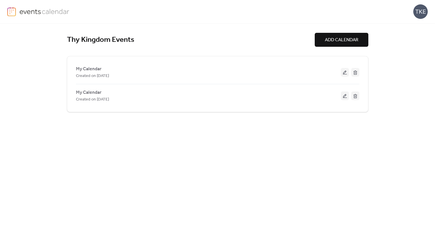
click at [320, 38] on button "ADD CALENDAR" at bounding box center [342, 40] width 54 height 14
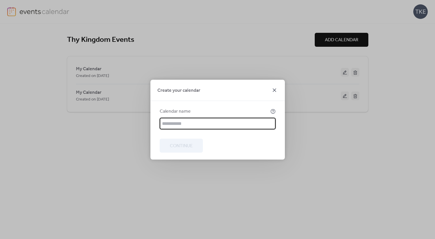
click at [275, 90] on icon at bounding box center [274, 89] width 7 height 7
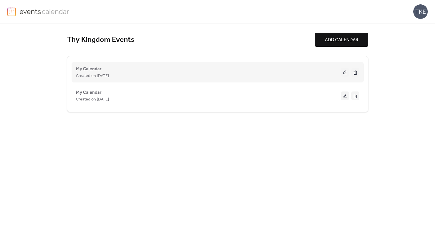
click at [320, 77] on div "Created on [DATE]" at bounding box center [208, 75] width 265 height 7
click at [343, 73] on button at bounding box center [345, 72] width 8 height 9
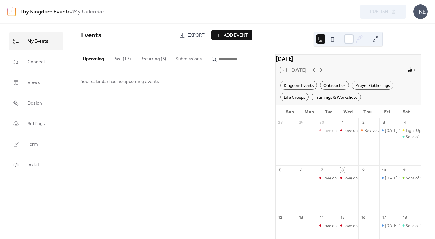
click at [374, 12] on div "Preview Publish" at bounding box center [320, 12] width 172 height 14
click at [43, 106] on link "Design" at bounding box center [36, 103] width 55 height 18
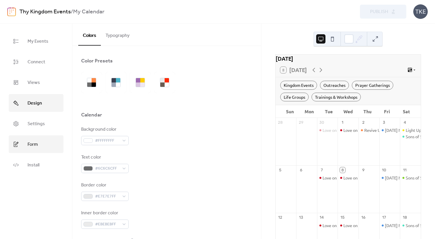
click at [41, 148] on link "Form" at bounding box center [36, 144] width 55 height 18
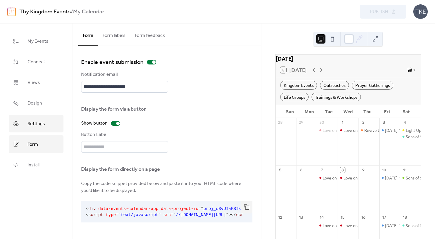
click at [48, 126] on link "Settings" at bounding box center [36, 123] width 55 height 18
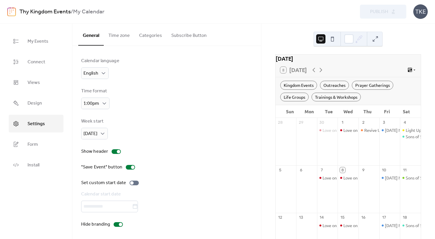
click at [156, 36] on button "Categories" at bounding box center [150, 33] width 32 height 21
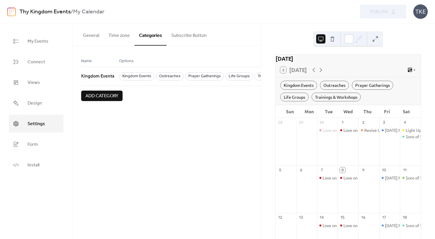
click at [114, 35] on button "Time zone" at bounding box center [119, 33] width 31 height 21
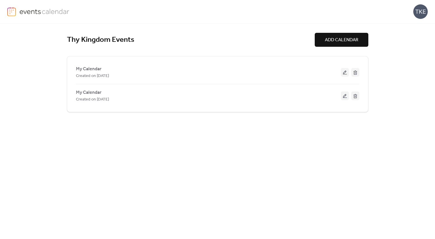
click at [427, 11] on div "TKE" at bounding box center [420, 11] width 14 height 14
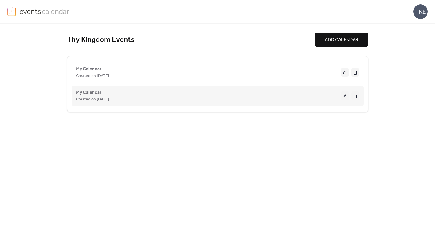
click at [344, 94] on button at bounding box center [345, 95] width 8 height 9
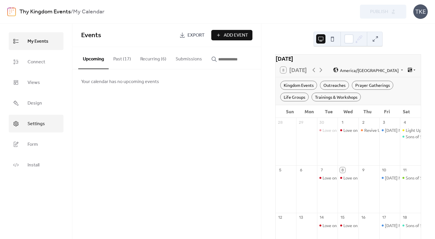
click at [38, 128] on link "Settings" at bounding box center [36, 123] width 55 height 18
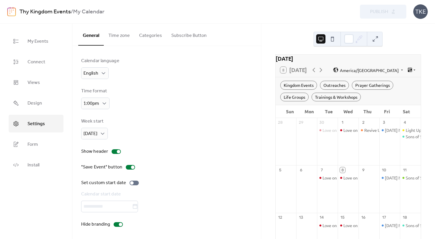
scroll to position [1, 0]
click at [36, 159] on link "Install" at bounding box center [36, 165] width 55 height 18
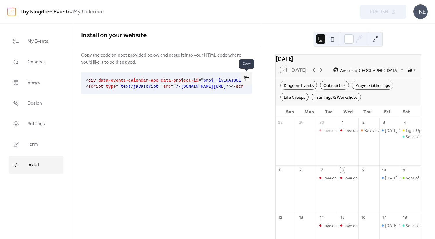
click at [245, 78] on button "button" at bounding box center [247, 78] width 12 height 13
click at [41, 149] on link "Form" at bounding box center [36, 144] width 55 height 18
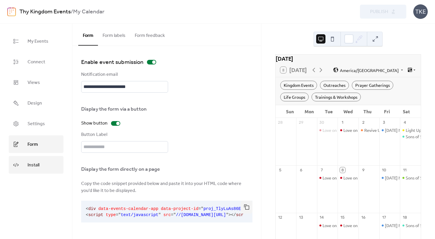
click at [45, 156] on link "Install" at bounding box center [36, 165] width 55 height 18
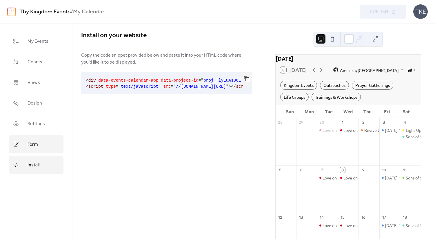
click at [45, 145] on link "Form" at bounding box center [36, 144] width 55 height 18
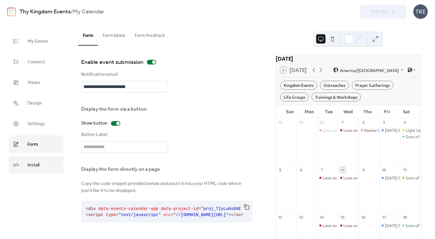
click at [44, 161] on link "Install" at bounding box center [36, 165] width 55 height 18
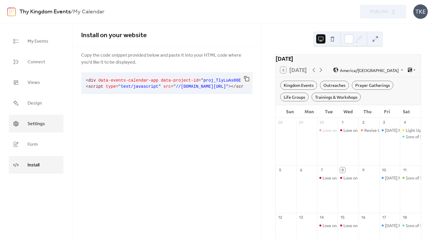
click at [40, 122] on span "Settings" at bounding box center [36, 123] width 17 height 9
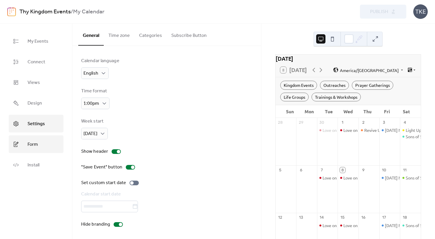
click at [47, 138] on link "Form" at bounding box center [36, 144] width 55 height 18
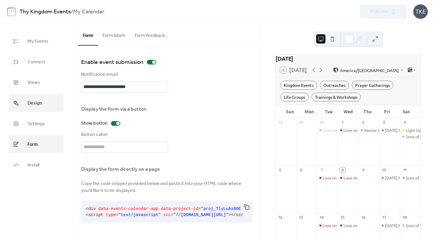
click at [40, 108] on link "Design" at bounding box center [36, 103] width 55 height 18
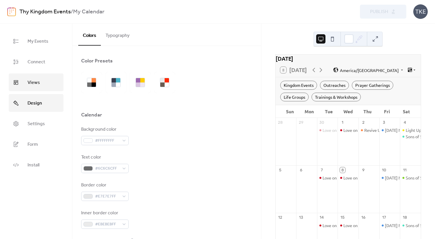
click at [39, 82] on span "Views" at bounding box center [34, 82] width 12 height 9
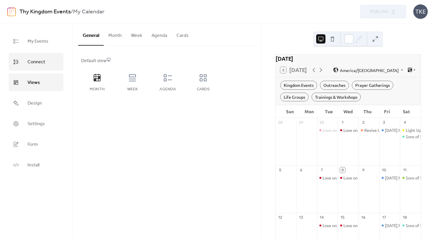
click at [36, 64] on span "Connect" at bounding box center [37, 61] width 18 height 9
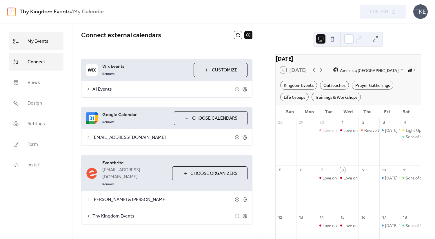
click at [37, 40] on span "My Events" at bounding box center [38, 41] width 21 height 9
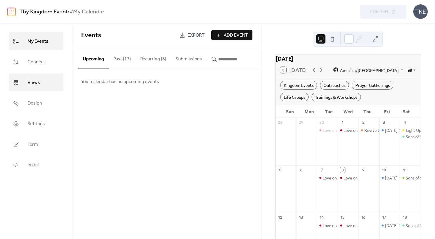
click at [38, 85] on span "Views" at bounding box center [34, 82] width 12 height 9
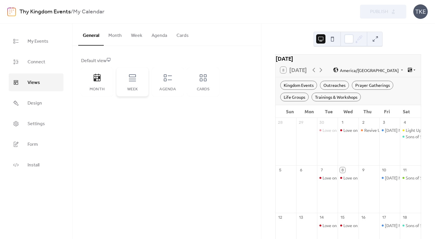
click at [126, 86] on div "Week" at bounding box center [133, 81] width 32 height 29
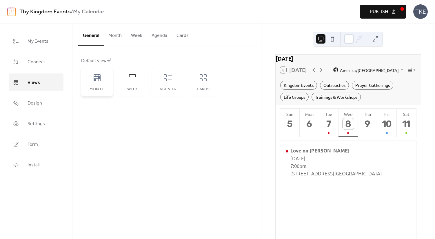
click at [104, 82] on div "Month" at bounding box center [97, 81] width 32 height 29
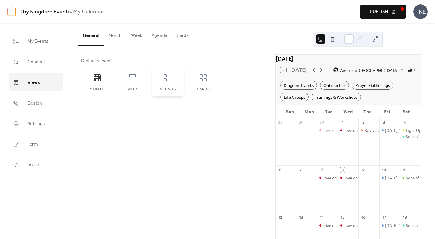
click at [167, 90] on div "Agenda" at bounding box center [168, 89] width 20 height 5
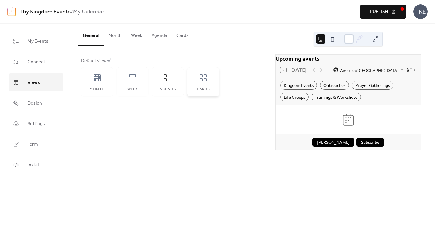
click at [196, 77] on div "Cards" at bounding box center [203, 81] width 32 height 29
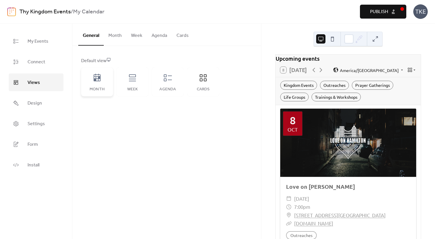
click at [101, 74] on icon at bounding box center [96, 77] width 9 height 9
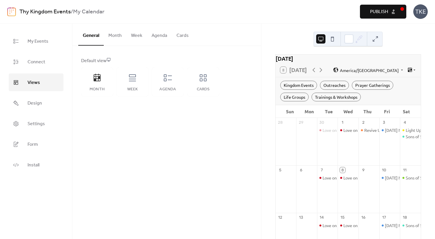
click at [371, 14] on span "Publish" at bounding box center [379, 11] width 18 height 7
click at [21, 12] on link "Thy Kingdom Events" at bounding box center [44, 11] width 51 height 11
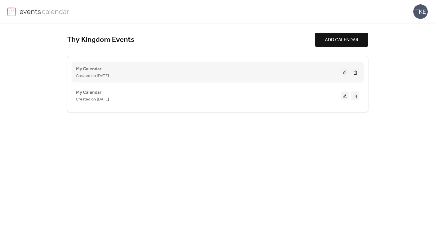
click at [354, 75] on button at bounding box center [355, 72] width 8 height 9
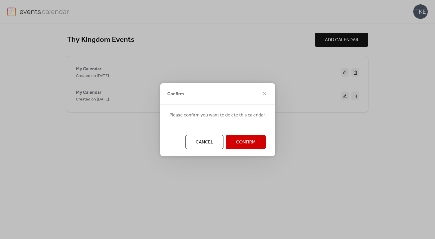
click at [253, 137] on button "Confirm" at bounding box center [246, 142] width 40 height 14
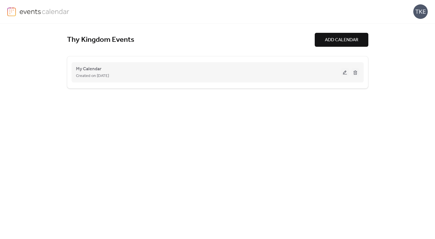
click at [228, 68] on div "My Calendar Created on 17-Jul-2025" at bounding box center [208, 72] width 265 height 14
click at [80, 71] on span "My Calendar" at bounding box center [89, 68] width 26 height 7
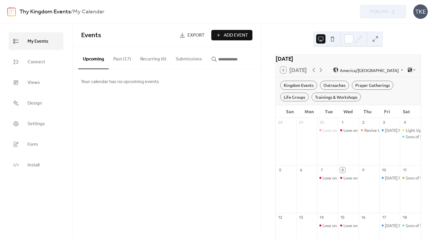
click at [62, 12] on link "Thy Kingdom Events" at bounding box center [44, 11] width 51 height 11
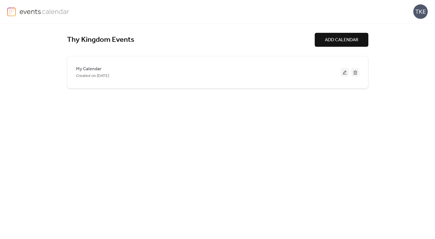
click at [62, 12] on img at bounding box center [44, 11] width 50 height 9
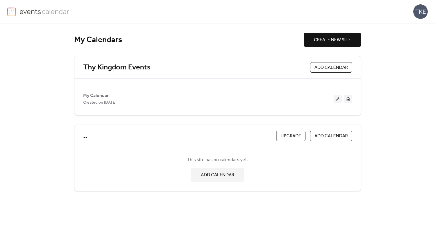
click at [175, 85] on div "My Calendar Created on 17-Jul-2025" at bounding box center [217, 97] width 269 height 28
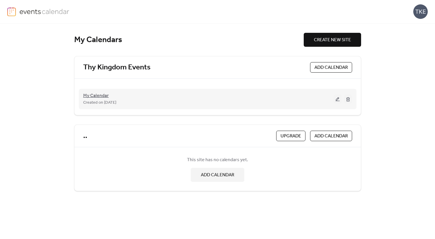
click at [94, 97] on span "My Calendar" at bounding box center [96, 95] width 26 height 7
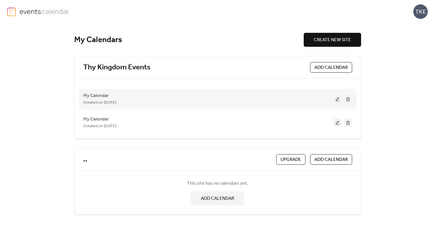
click at [273, 97] on div "My Calendar Created on [DATE]" at bounding box center [208, 99] width 250 height 14
click at [337, 99] on button at bounding box center [338, 98] width 8 height 9
click at [335, 99] on button at bounding box center [338, 98] width 8 height 9
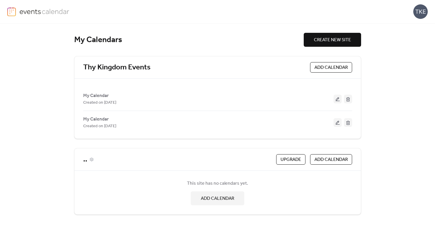
click at [83, 163] on link ".." at bounding box center [85, 159] width 4 height 10
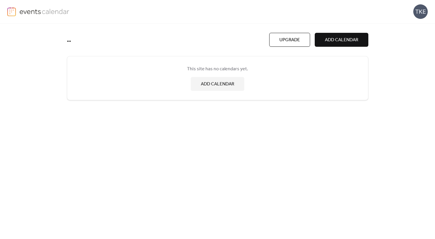
click at [106, 114] on div ".. Upgrade ADD CALENDAR This site has no calendars yet. ADD CALENDAR" at bounding box center [217, 130] width 301 height 215
click at [24, 14] on img at bounding box center [44, 11] width 50 height 9
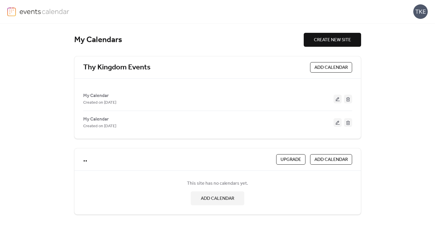
click at [421, 14] on div "TKE" at bounding box center [420, 11] width 14 height 14
click at [414, 23] on span "Account" at bounding box center [409, 26] width 17 height 7
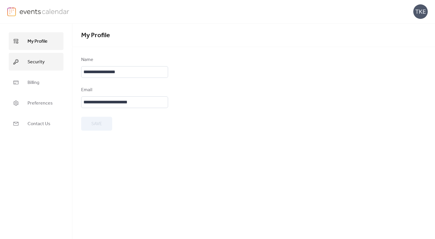
click at [50, 64] on link "Security" at bounding box center [36, 62] width 55 height 18
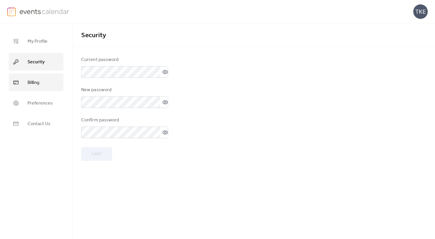
click at [41, 77] on link "Billing" at bounding box center [36, 82] width 55 height 18
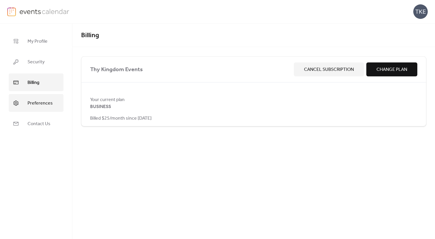
click at [41, 96] on link "Preferences" at bounding box center [36, 103] width 55 height 18
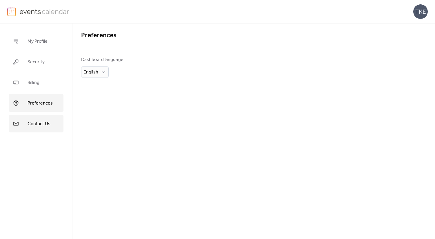
click at [42, 122] on span "Contact Us" at bounding box center [39, 123] width 23 height 9
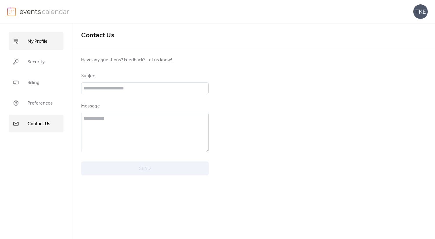
click at [34, 46] on span "My Profile" at bounding box center [38, 41] width 20 height 9
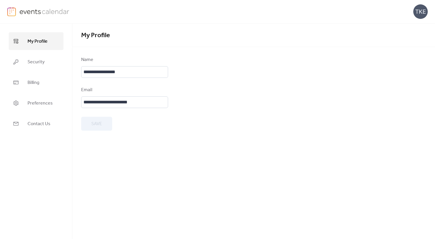
click at [37, 8] on img at bounding box center [44, 11] width 50 height 9
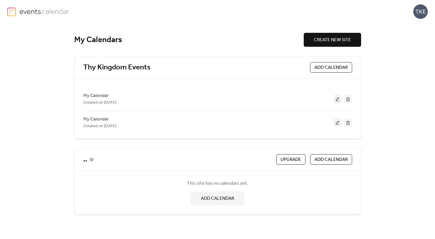
click at [91, 157] on icon at bounding box center [92, 159] width 4 height 4
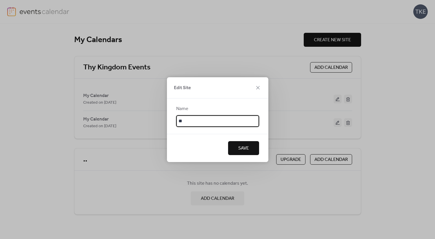
click at [65, 159] on div "Edit Site Name ** Save" at bounding box center [217, 119] width 435 height 239
click at [66, 159] on div "Edit Site Name ** Save" at bounding box center [217, 119] width 435 height 239
click at [258, 88] on icon at bounding box center [257, 87] width 3 height 3
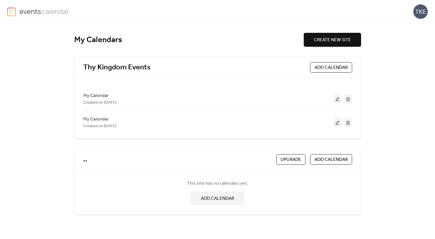
click at [46, 73] on div "My Calendars CREATE NEW SITE Thy Kingdom Events ADD CALENDAR My Calendar Create…" at bounding box center [217, 130] width 435 height 215
click at [419, 10] on div "TKE" at bounding box center [420, 11] width 14 height 14
click at [410, 23] on span "Account" at bounding box center [409, 26] width 17 height 7
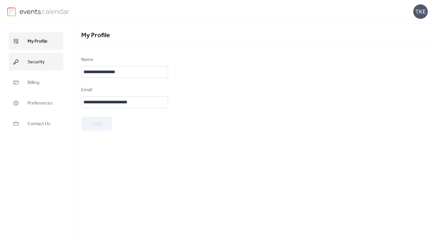
click at [44, 66] on link "Security" at bounding box center [36, 62] width 55 height 18
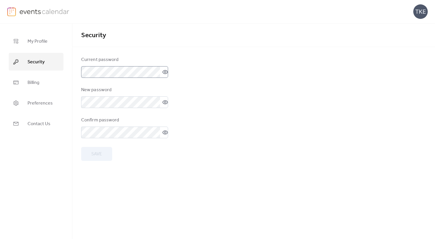
click at [165, 69] on icon at bounding box center [165, 72] width 6 height 6
click at [81, 69] on div "Current password New password Confirm password Save" at bounding box center [253, 108] width 363 height 104
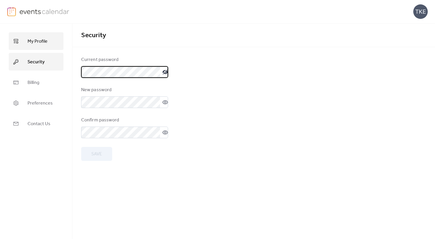
click at [43, 34] on link "My Profile" at bounding box center [36, 41] width 55 height 18
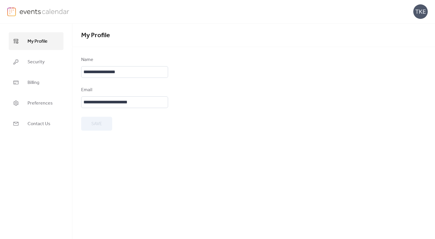
click at [37, 10] on img at bounding box center [44, 11] width 50 height 9
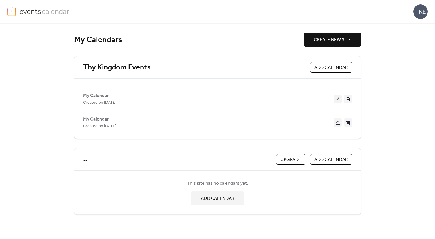
click at [60, 156] on div "My Calendars CREATE NEW SITE Thy Kingdom Events ADD CALENDAR My Calendar Create…" at bounding box center [217, 130] width 435 height 215
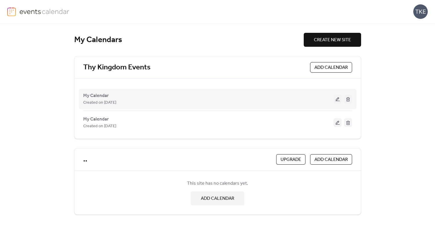
click at [271, 101] on div "Created on [DATE]" at bounding box center [208, 102] width 250 height 7
click at [100, 97] on span "My Calendar" at bounding box center [96, 95] width 26 height 7
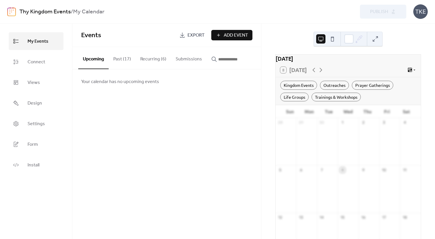
click at [123, 63] on button "Past (17)" at bounding box center [122, 57] width 27 height 21
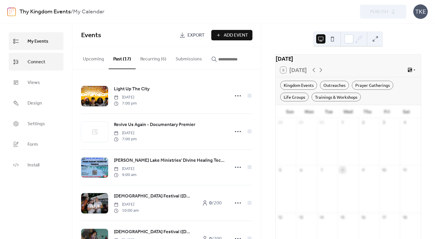
click at [50, 57] on link "Connect" at bounding box center [36, 62] width 55 height 18
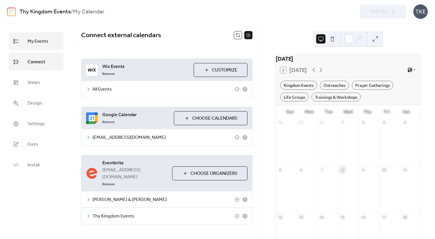
click at [45, 41] on span "My Events" at bounding box center [38, 41] width 21 height 9
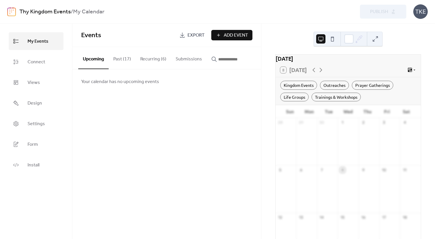
click at [130, 63] on button "Past (17)" at bounding box center [122, 57] width 27 height 21
